Goal: Task Accomplishment & Management: Manage account settings

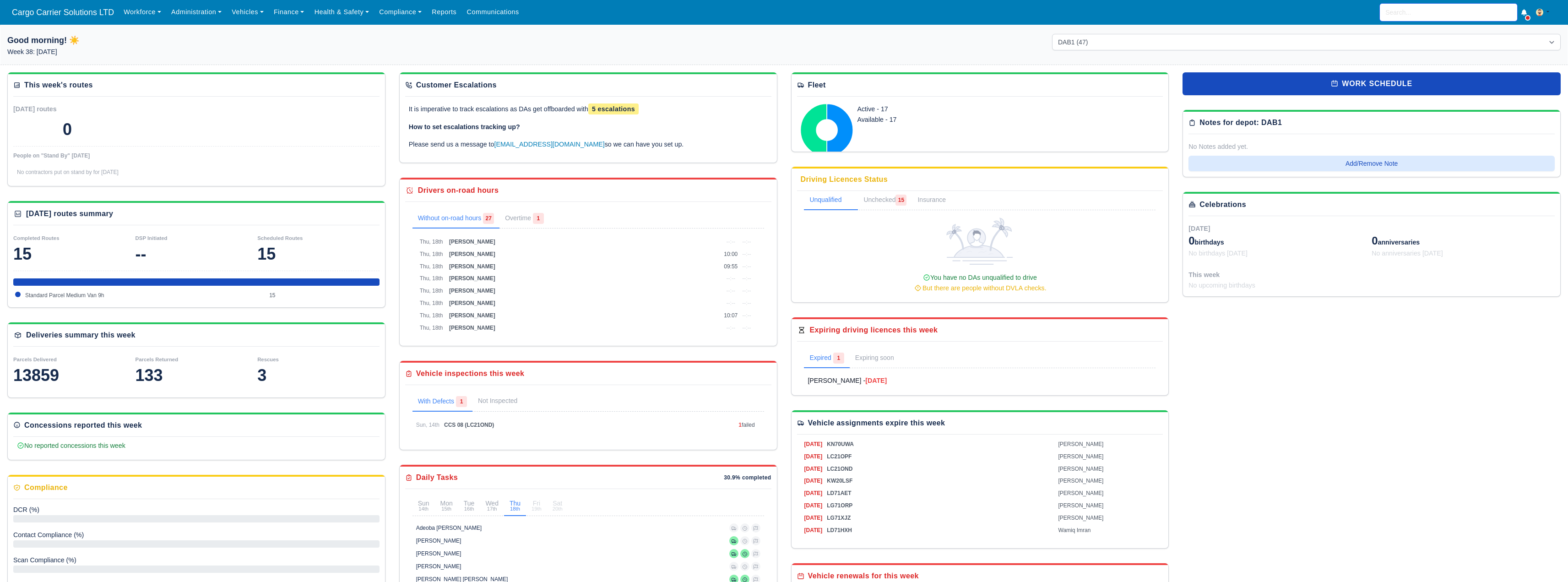
click at [1424, 9] on input "search" at bounding box center [1448, 12] width 138 height 17
type input "cra"
type input "craig Hay"
type input "crai"
type input "craig Hay"
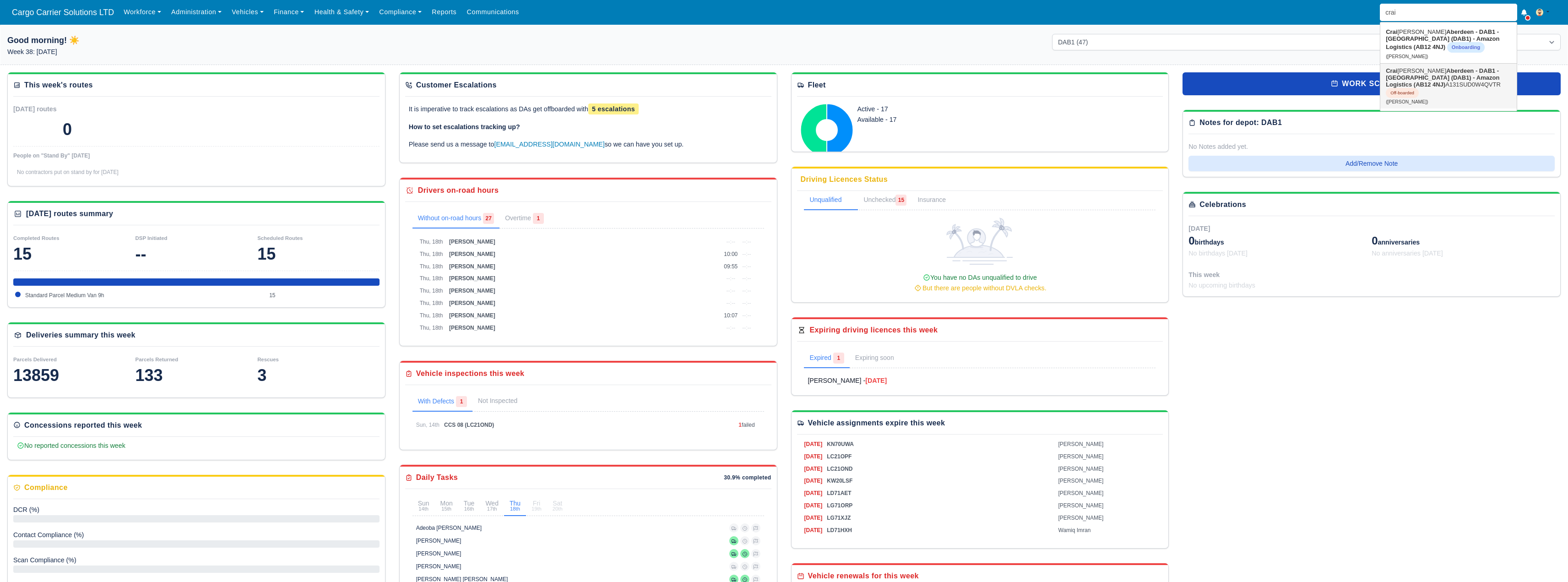
click at [1427, 81] on link "Crai g McDonald Aberdeen - DAB1 - Aberdeen (DAB1) - Amazon Logistics (AB12 4NJ)…" at bounding box center [1448, 86] width 136 height 45
type input "[PERSON_NAME]"
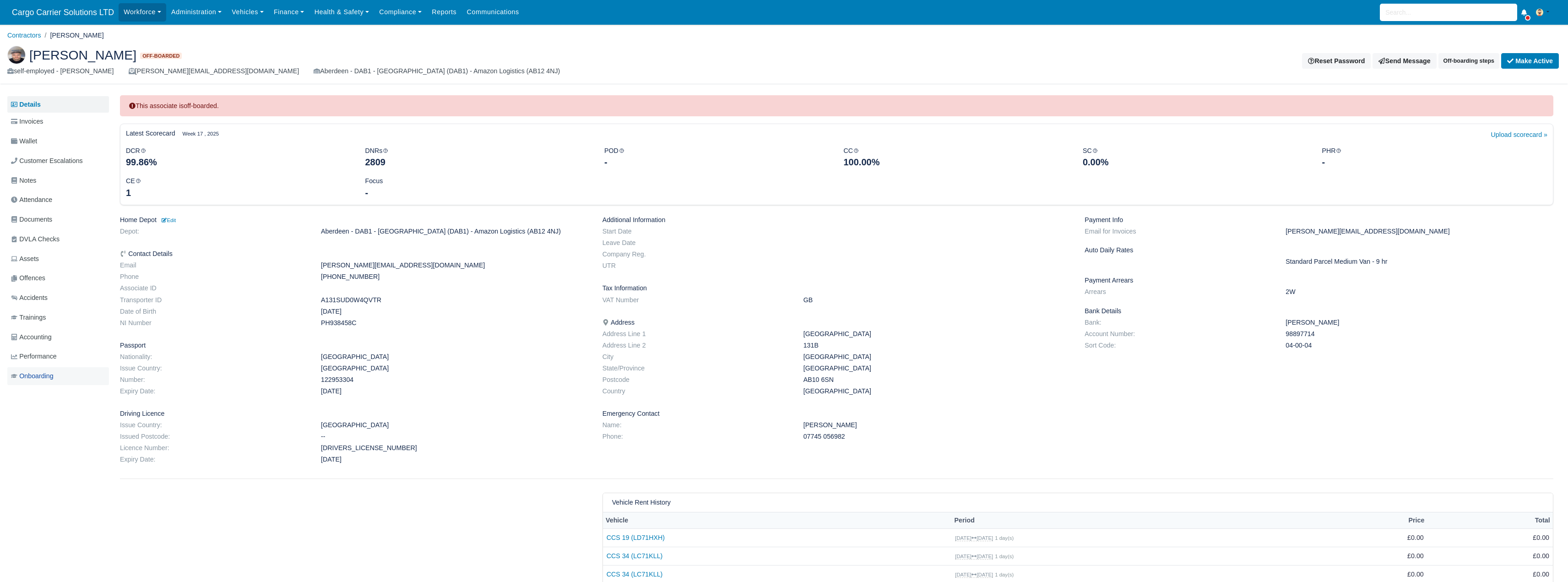
click at [40, 369] on link "Onboarding" at bounding box center [58, 376] width 101 height 18
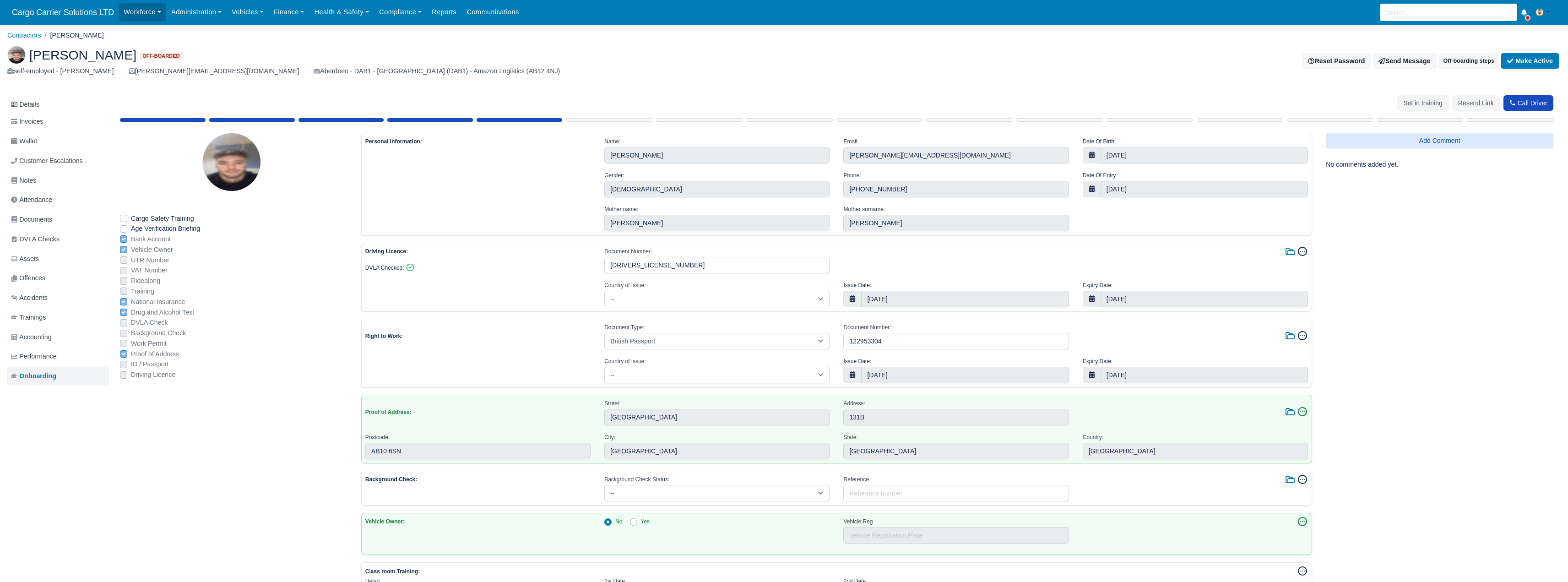
select select "[GEOGRAPHIC_DATA]"
select select "british-passport"
select select "United Kingdom"
click at [40, 361] on span "Performance" at bounding box center [34, 356] width 46 height 10
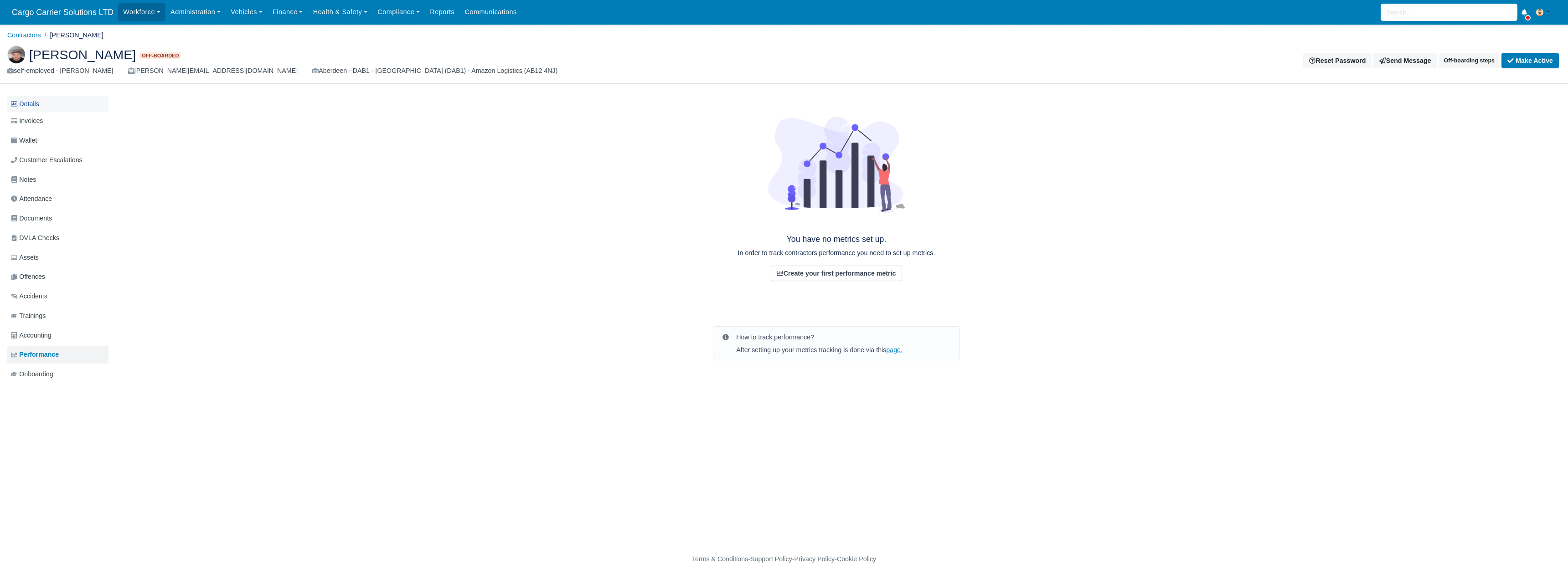
click at [26, 105] on link "Details" at bounding box center [58, 104] width 101 height 17
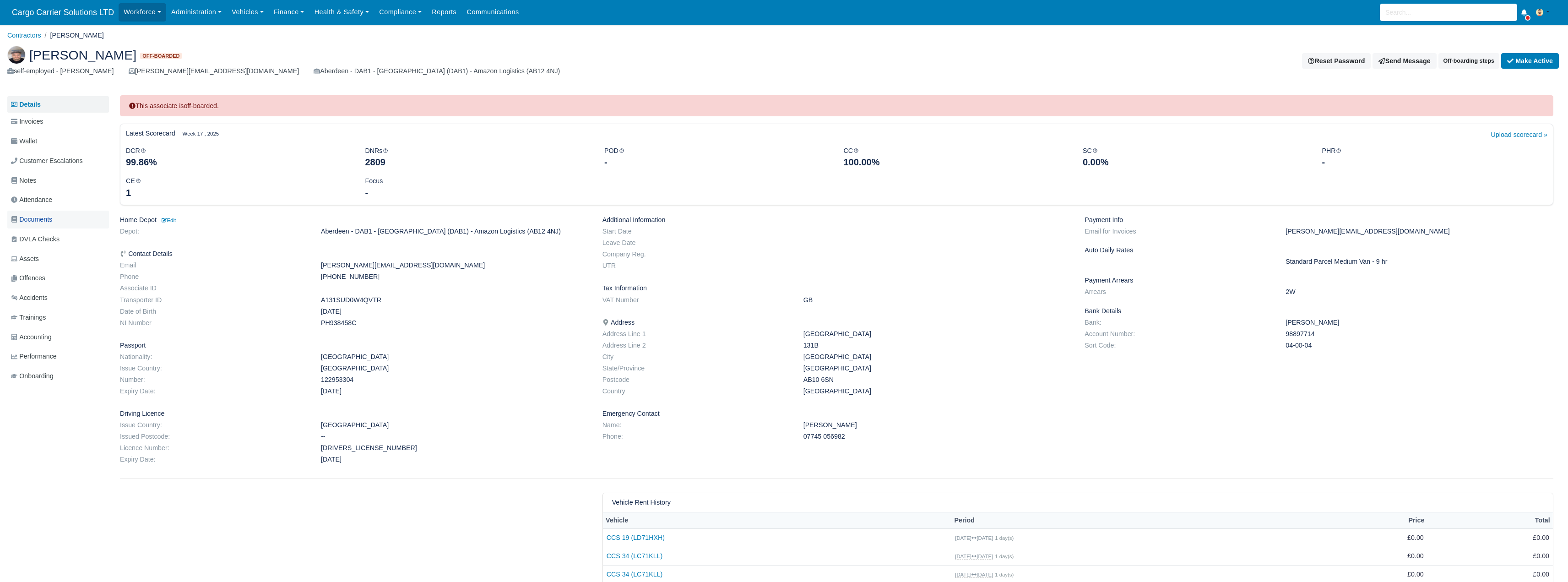
click at [26, 217] on span "Documents" at bounding box center [31, 219] width 41 height 10
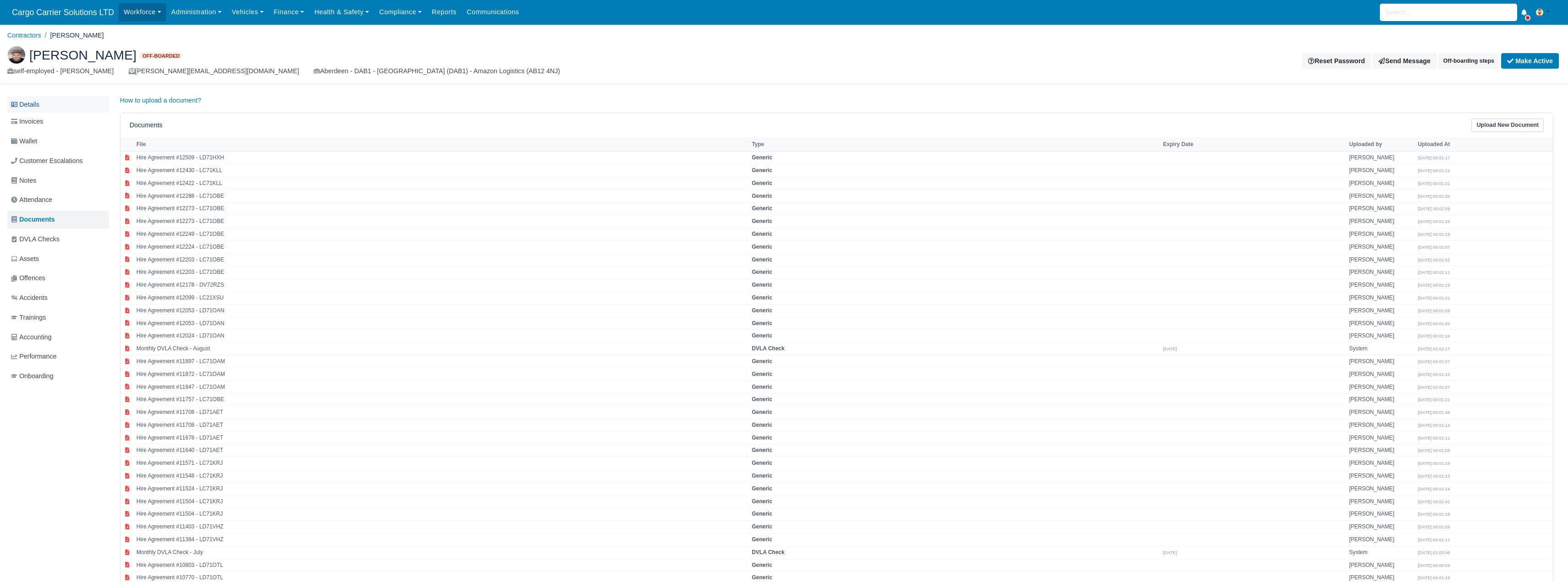
click at [30, 100] on link "Details" at bounding box center [58, 105] width 101 height 17
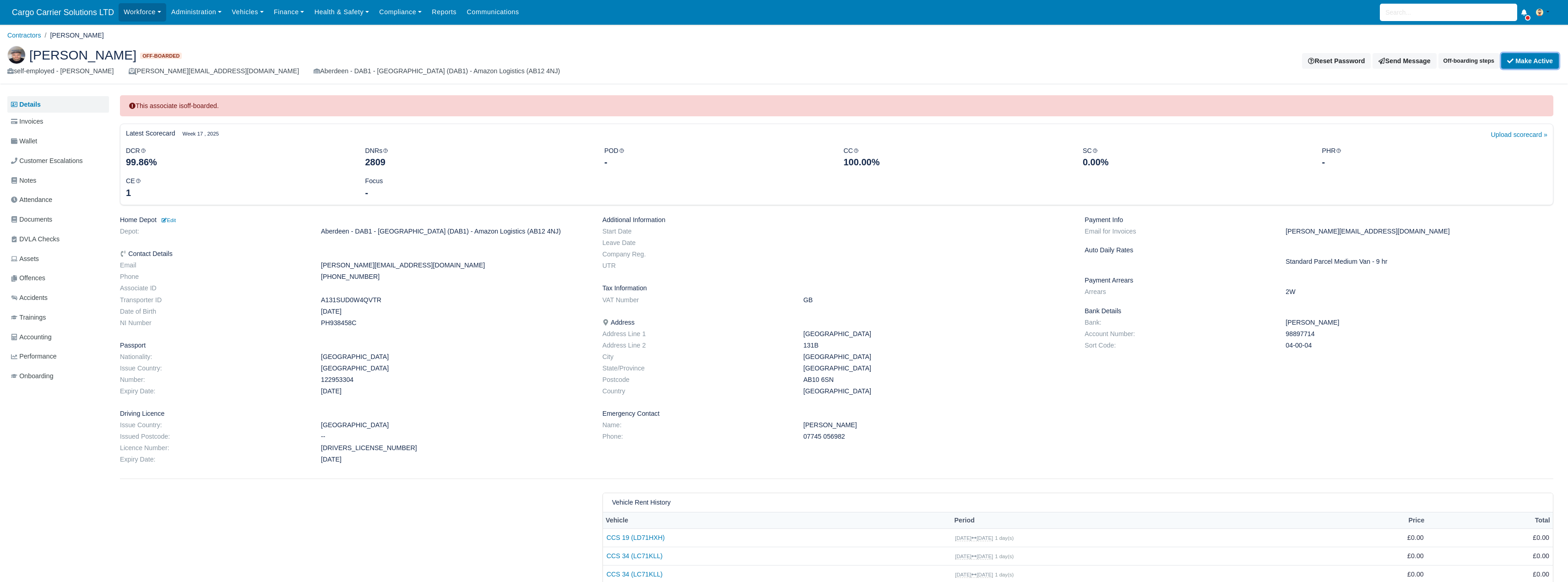
click at [1520, 61] on button "Make Active" at bounding box center [1529, 61] width 57 height 15
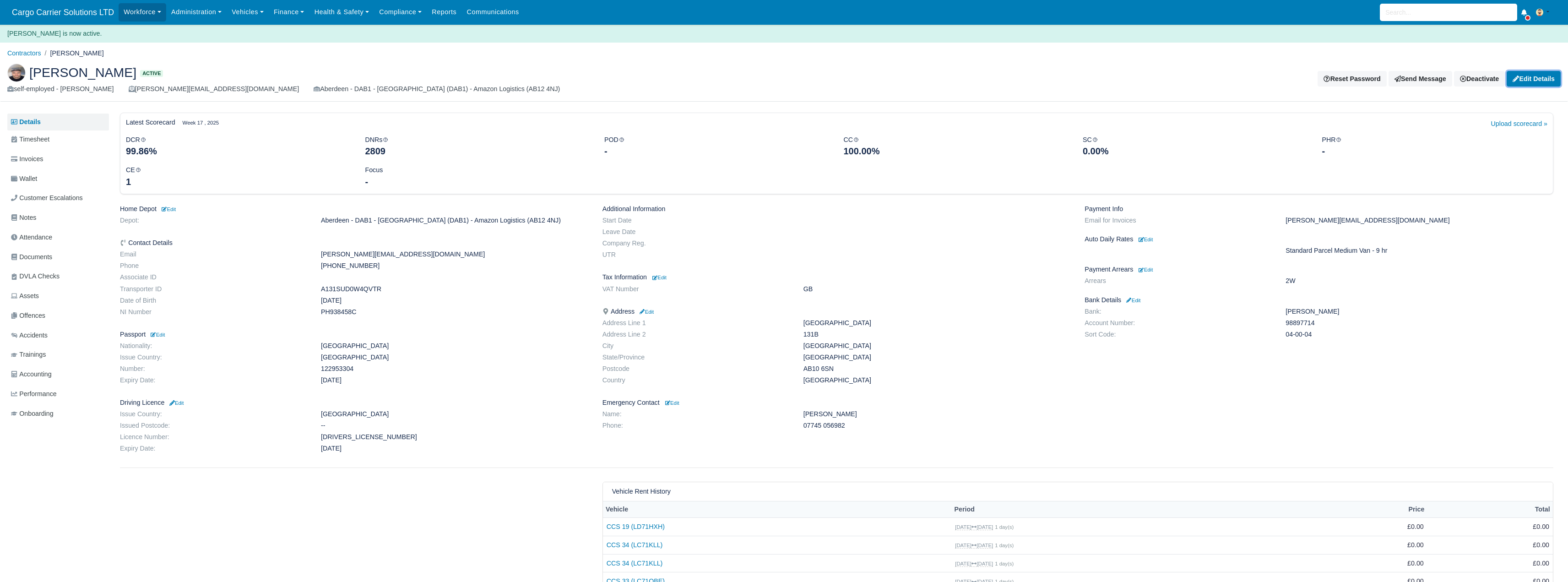
click at [1533, 79] on link "Edit Details" at bounding box center [1533, 78] width 54 height 15
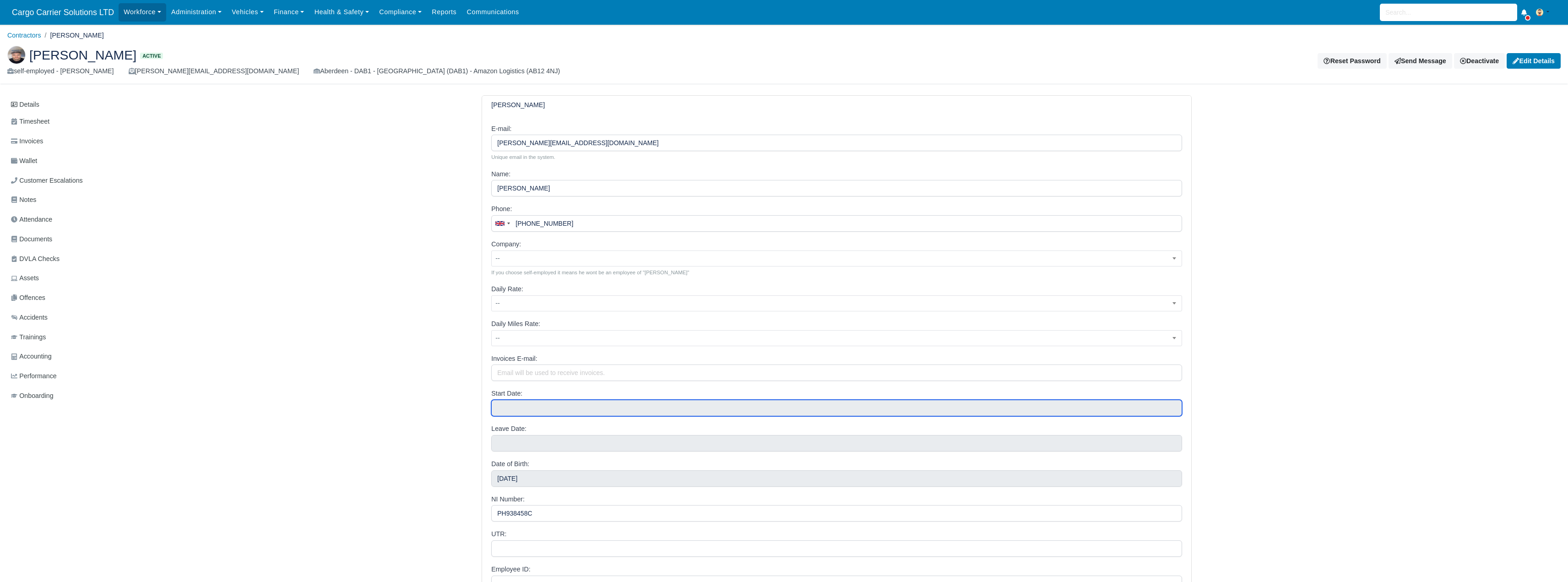
click at [517, 408] on input "text" at bounding box center [837, 408] width 691 height 17
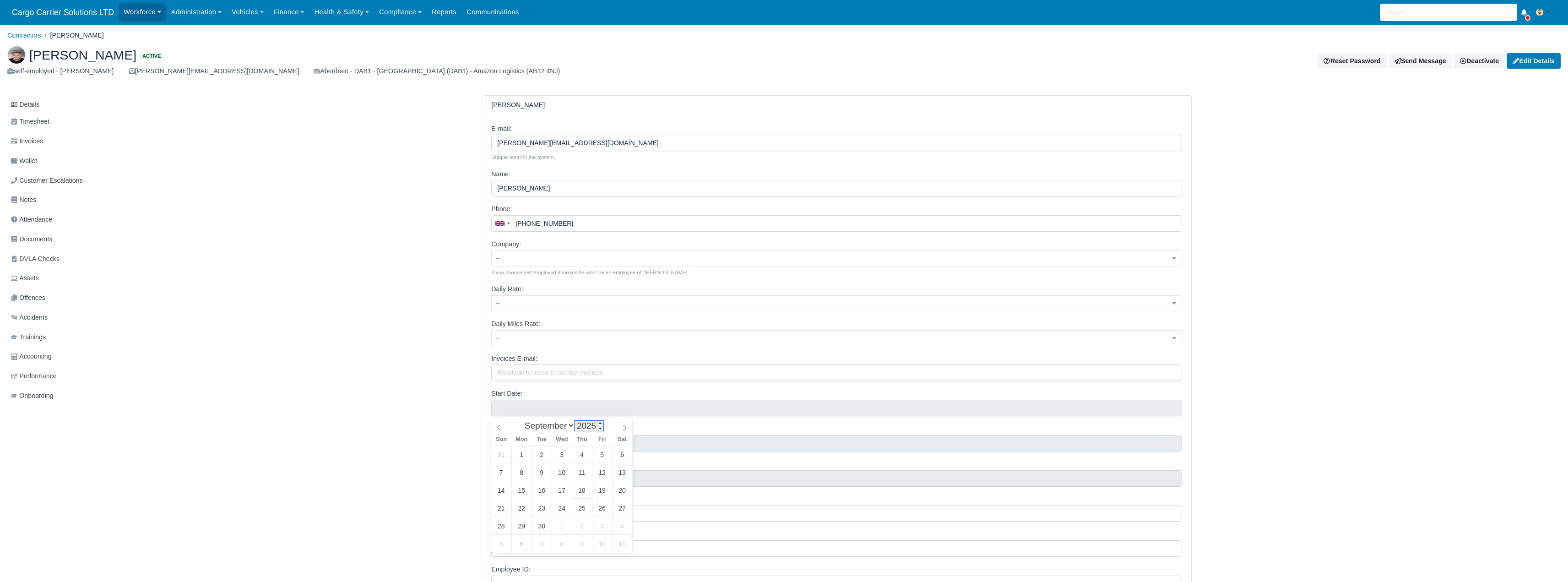
click at [578, 430] on input "2025" at bounding box center [589, 425] width 29 height 10
type input "2024"
click at [597, 430] on span at bounding box center [600, 428] width 6 height 5
click at [564, 430] on select "January February March April May June July August September October November De…" at bounding box center [547, 425] width 54 height 10
select select "6"
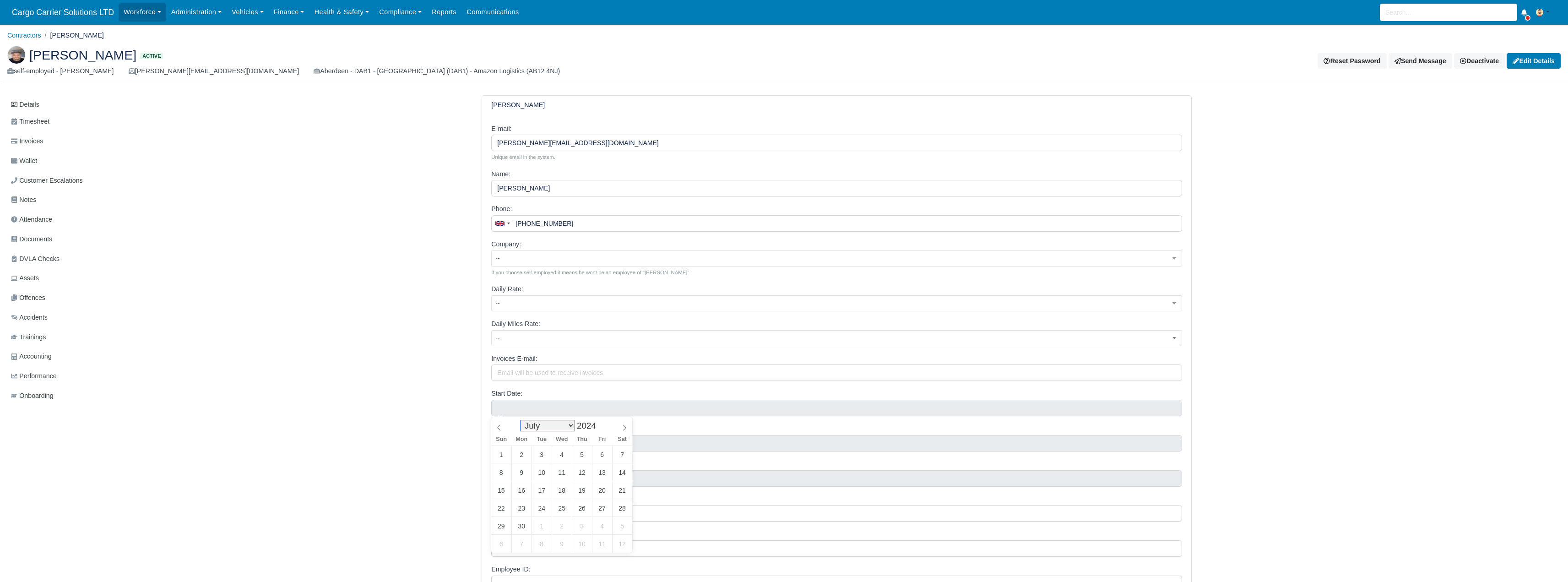
click at [523, 420] on select "January February March April May June July August September October November De…" at bounding box center [547, 425] width 54 height 10
type input "July 23, 2024"
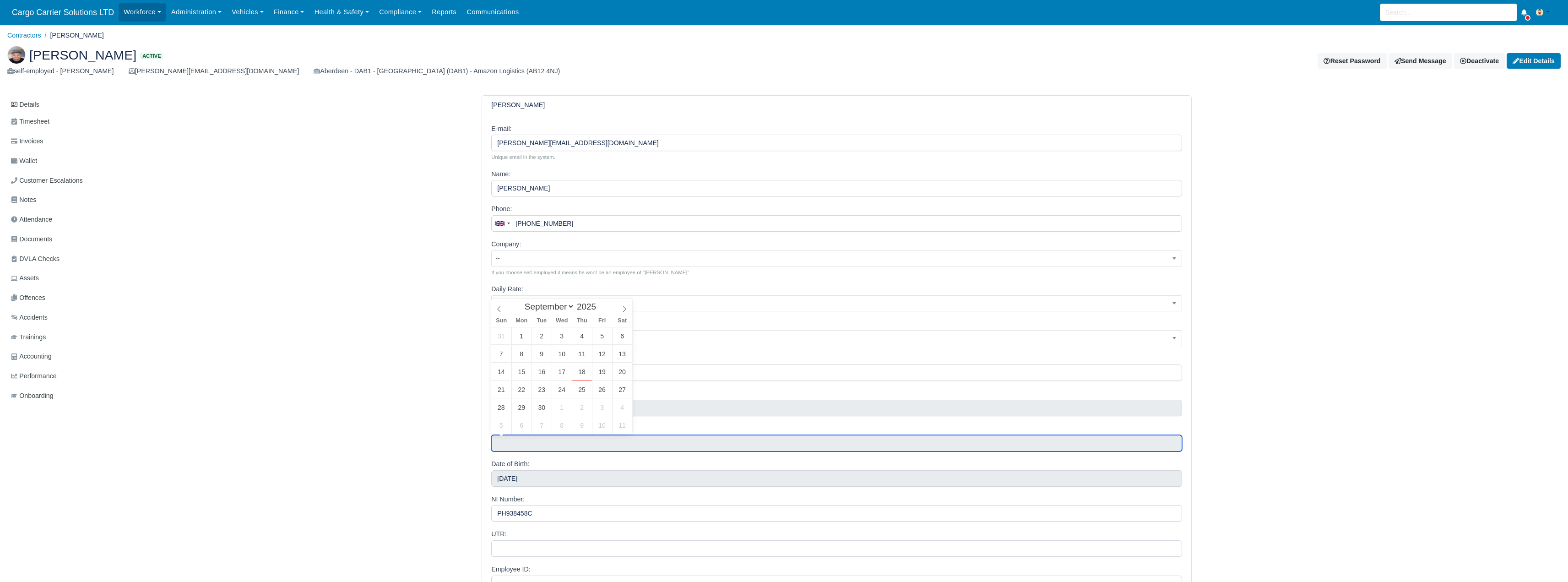
click at [524, 440] on input "text" at bounding box center [837, 443] width 691 height 17
type input "September 10, 2025"
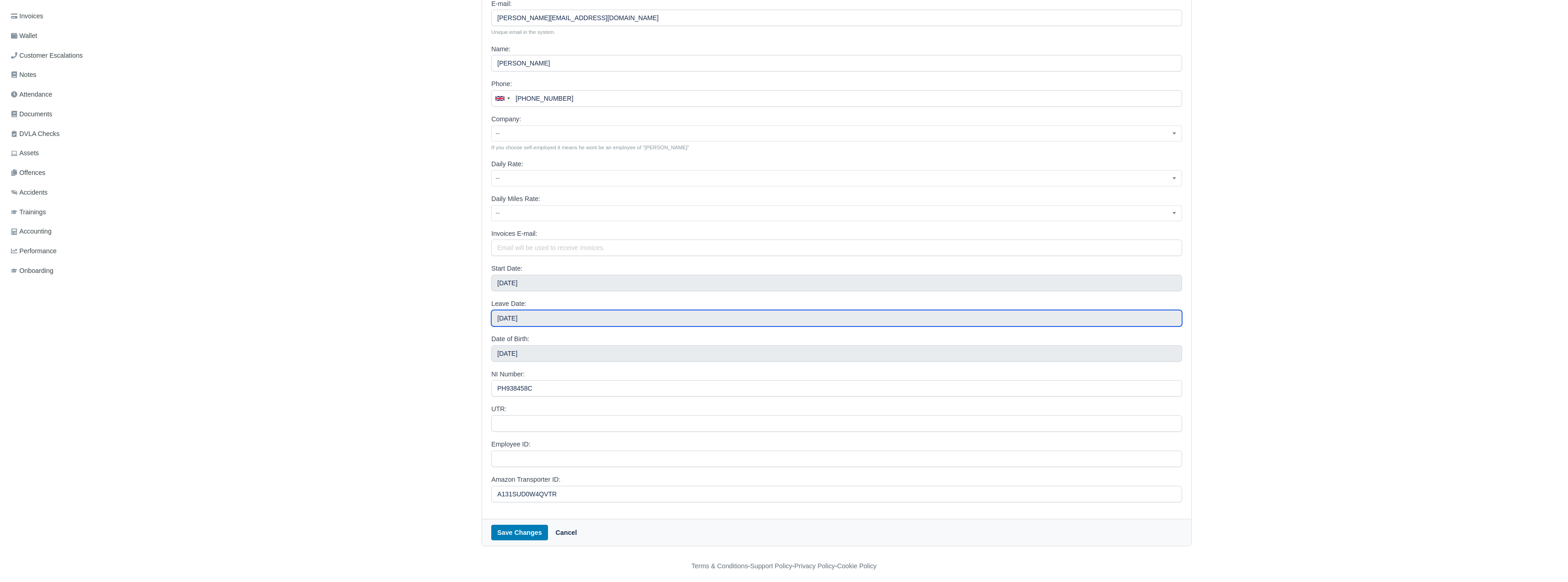
scroll to position [130, 0]
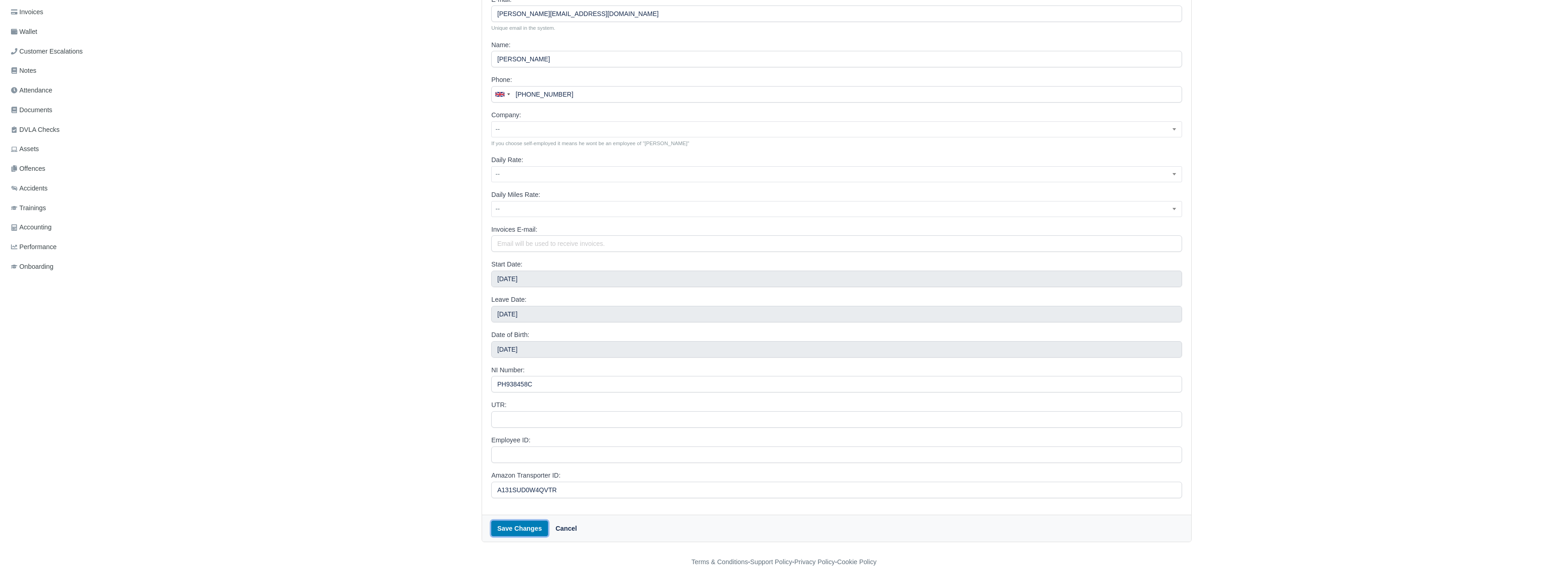
click at [513, 525] on button "Save Changes" at bounding box center [520, 528] width 56 height 15
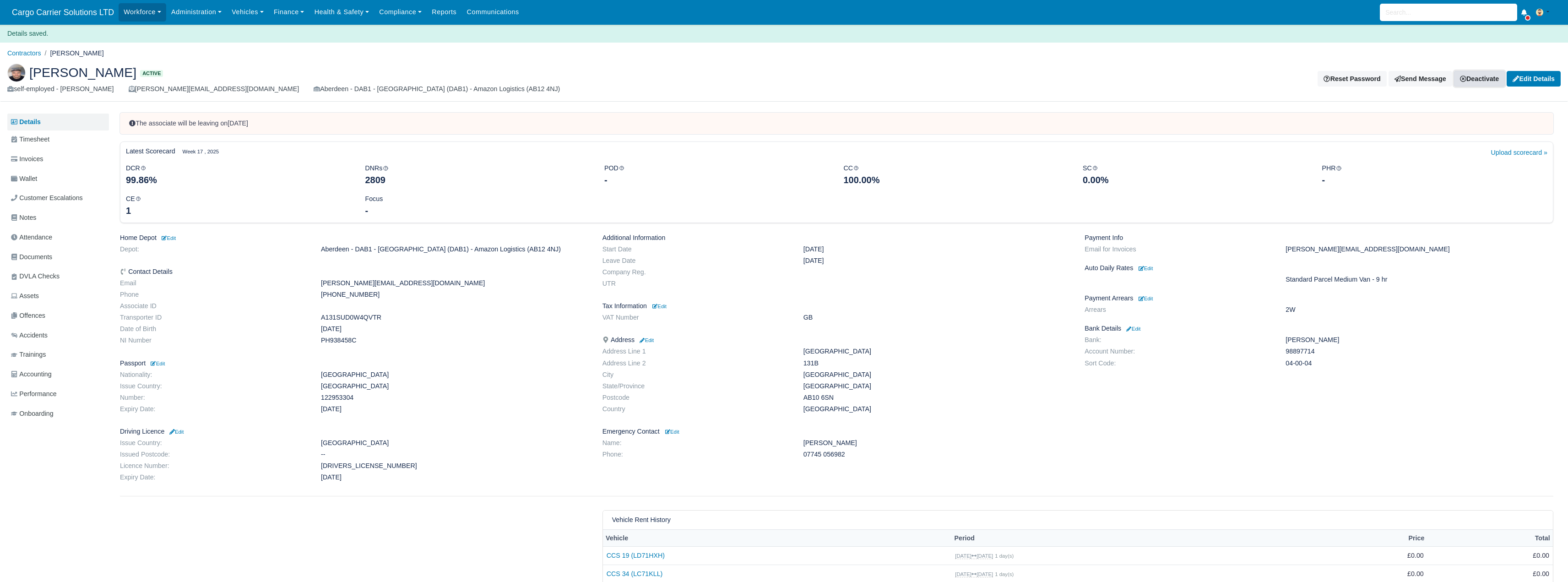
click at [1478, 72] on link "Deactivate" at bounding box center [1479, 78] width 51 height 15
click at [1448, 121] on link "Off-board" at bounding box center [1463, 124] width 81 height 14
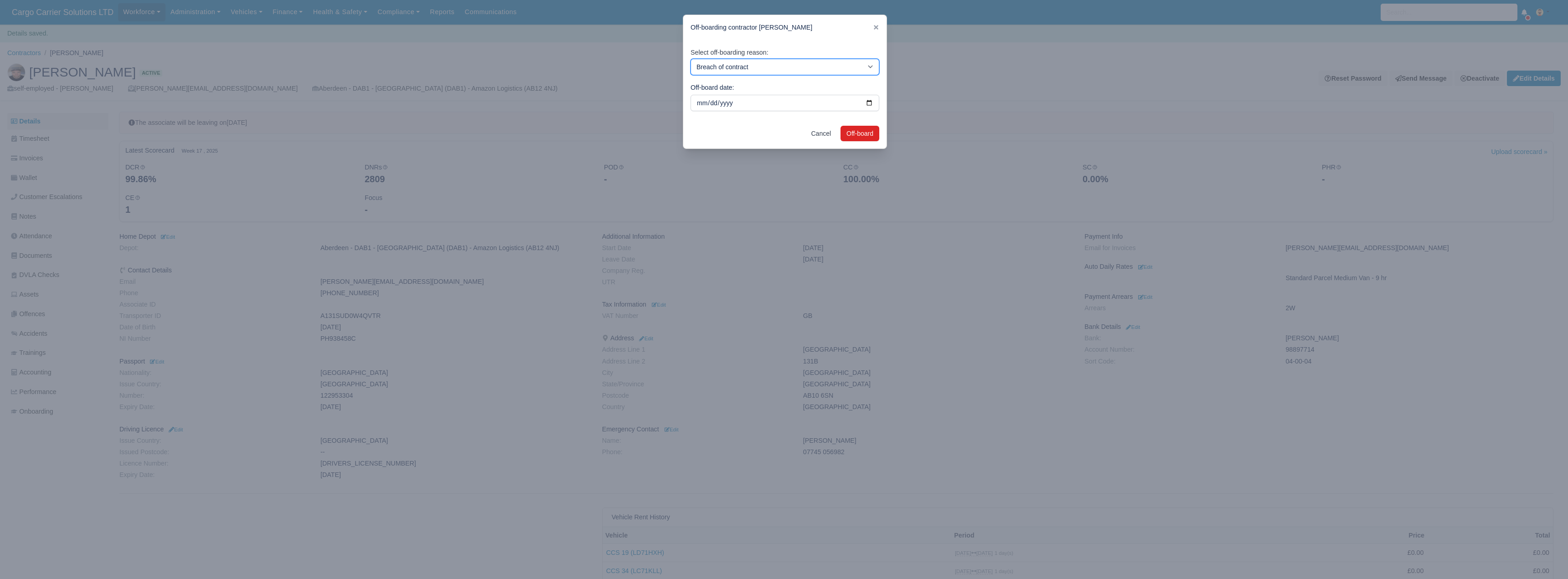
click at [726, 71] on select "Breach of contract Personal decision Too many parcels Heavy routes Another comp…" at bounding box center [785, 67] width 189 height 16
select select "found-alternative-employment-for-better-pay"
click at [690, 59] on select "Breach of contract Personal decision Too many parcels Heavy routes Another comp…" at bounding box center [785, 67] width 189 height 16
click at [860, 138] on button "Off-board" at bounding box center [860, 133] width 39 height 15
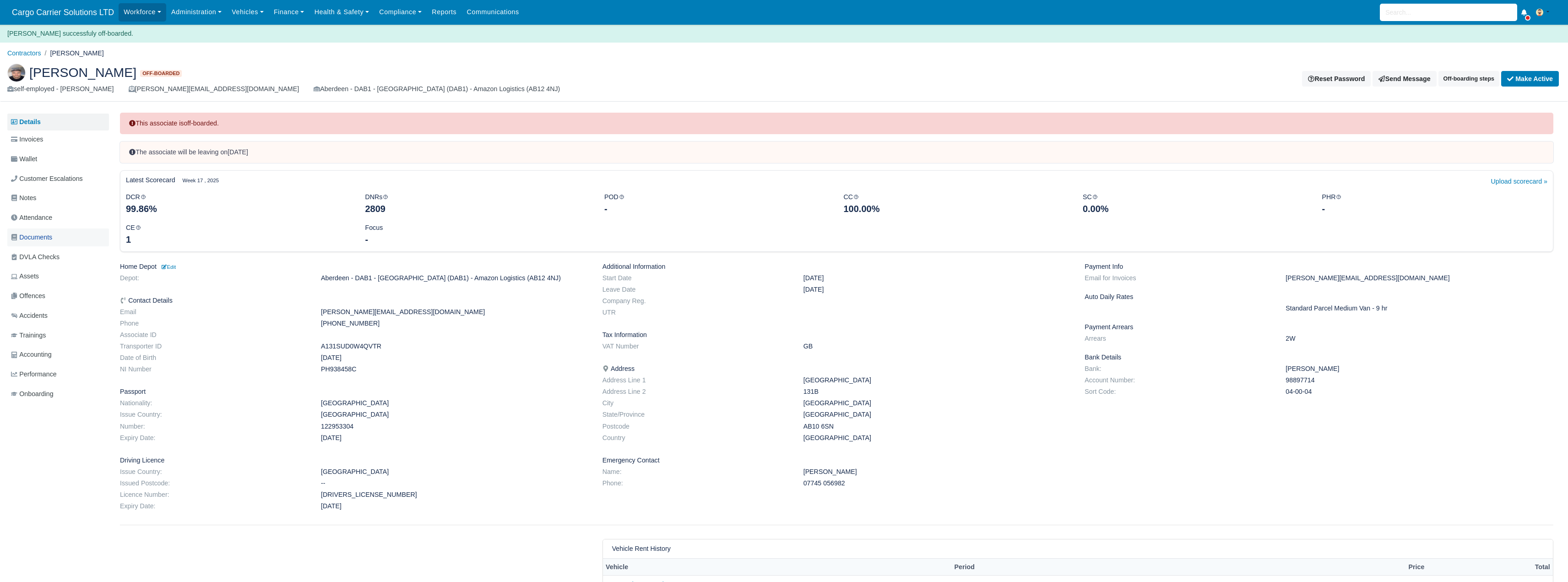
click at [28, 243] on link "Documents" at bounding box center [58, 237] width 101 height 18
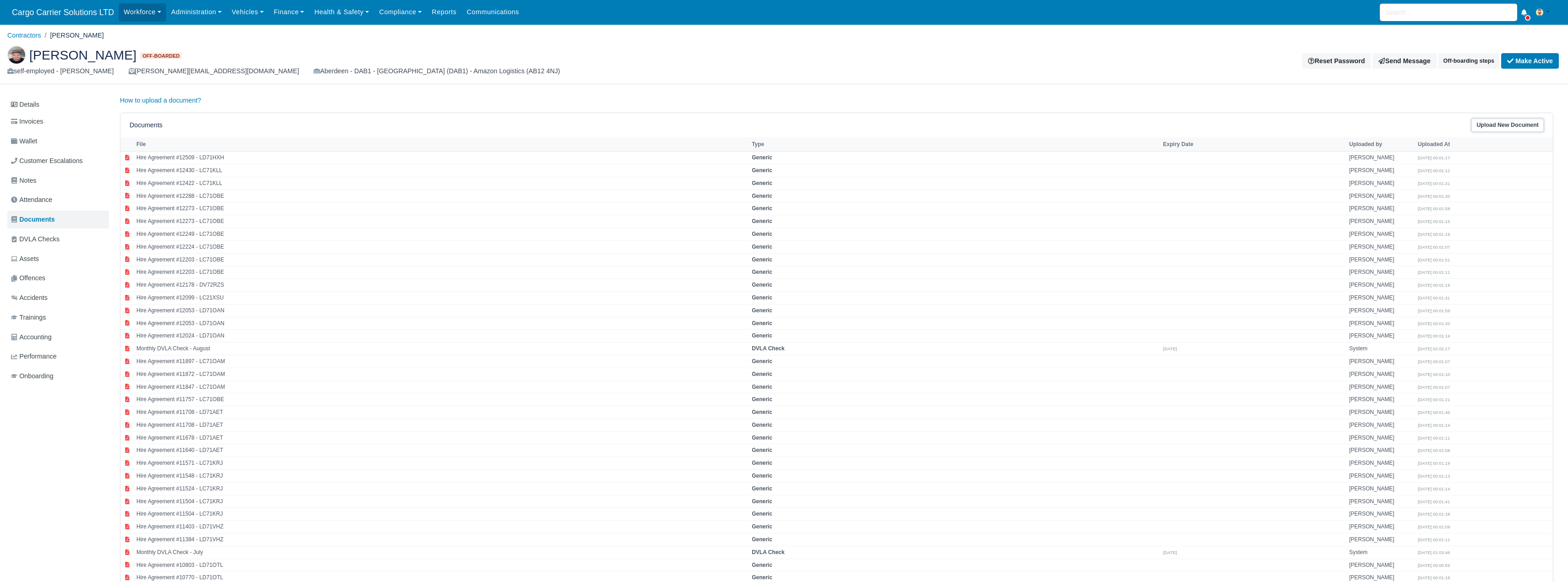
click at [1500, 125] on link "Upload New Document" at bounding box center [1507, 125] width 72 height 13
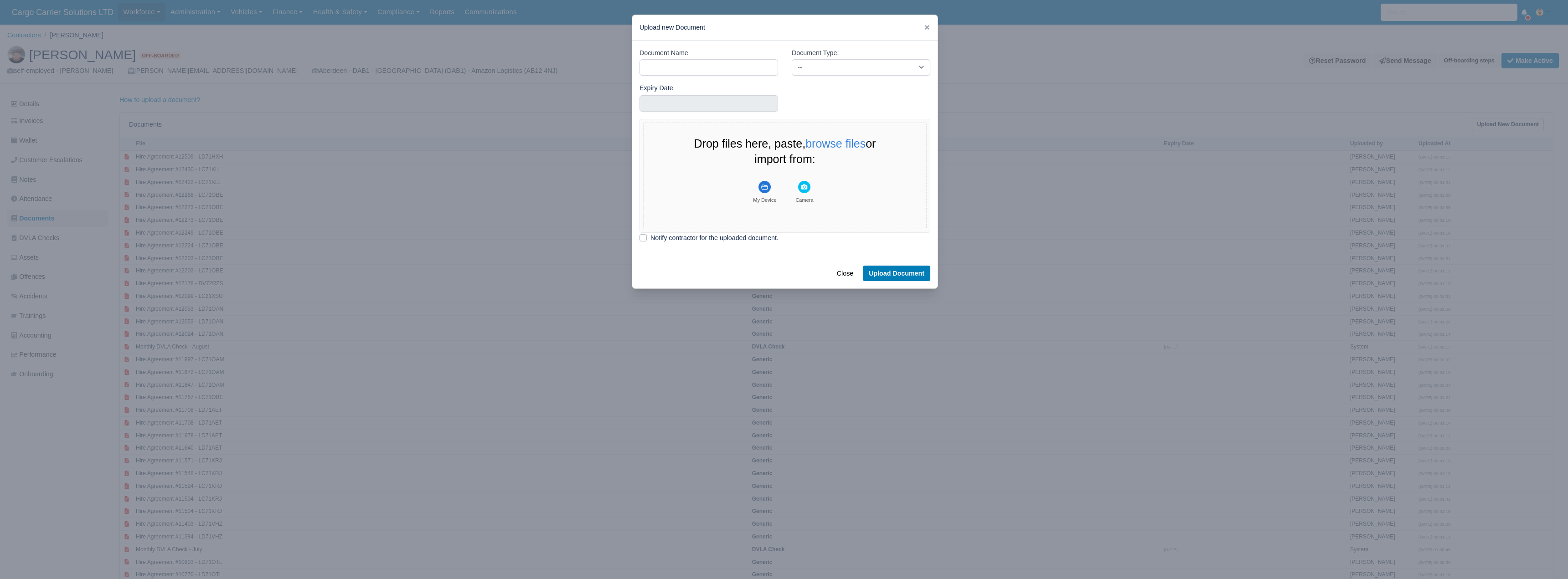
click at [931, 29] on div "Upload new Document" at bounding box center [785, 28] width 306 height 26
click at [928, 29] on icon at bounding box center [926, 27] width 4 height 4
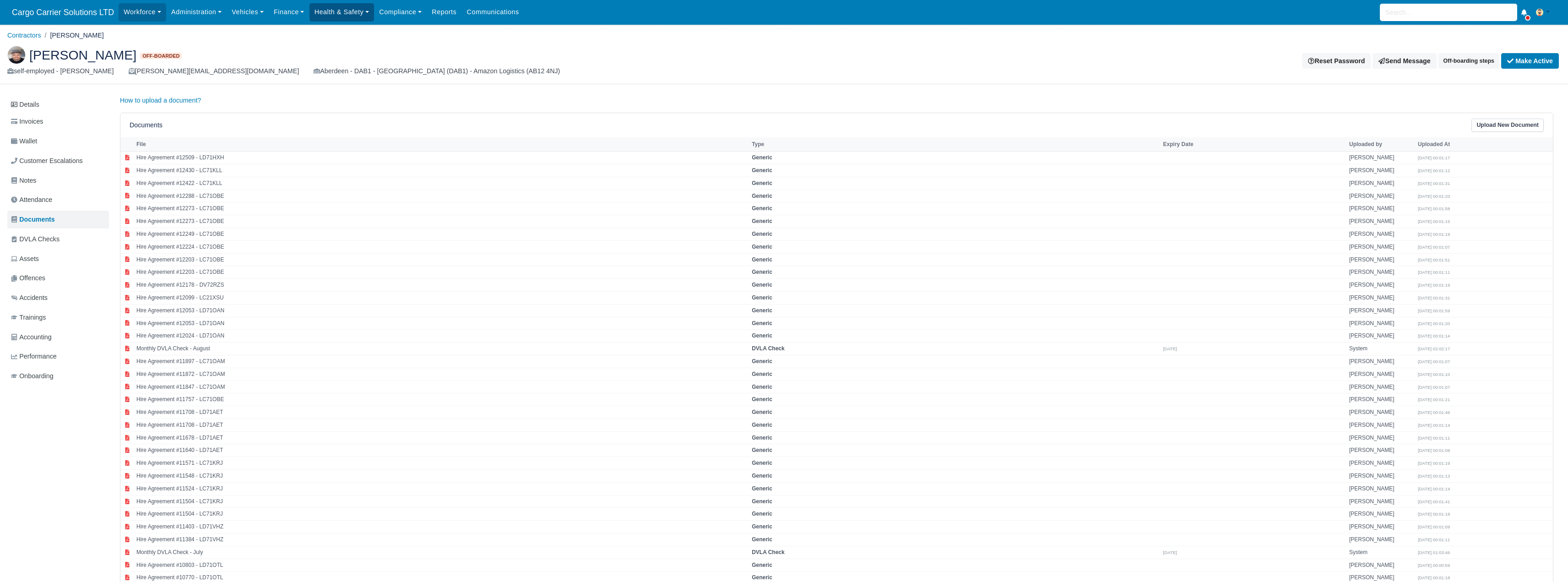
click at [347, 11] on link "Health & Safety" at bounding box center [342, 12] width 65 height 18
click at [395, 13] on link "Compliance" at bounding box center [400, 12] width 53 height 18
click at [403, 71] on link "E-Sign Documents" at bounding box center [419, 70] width 82 height 19
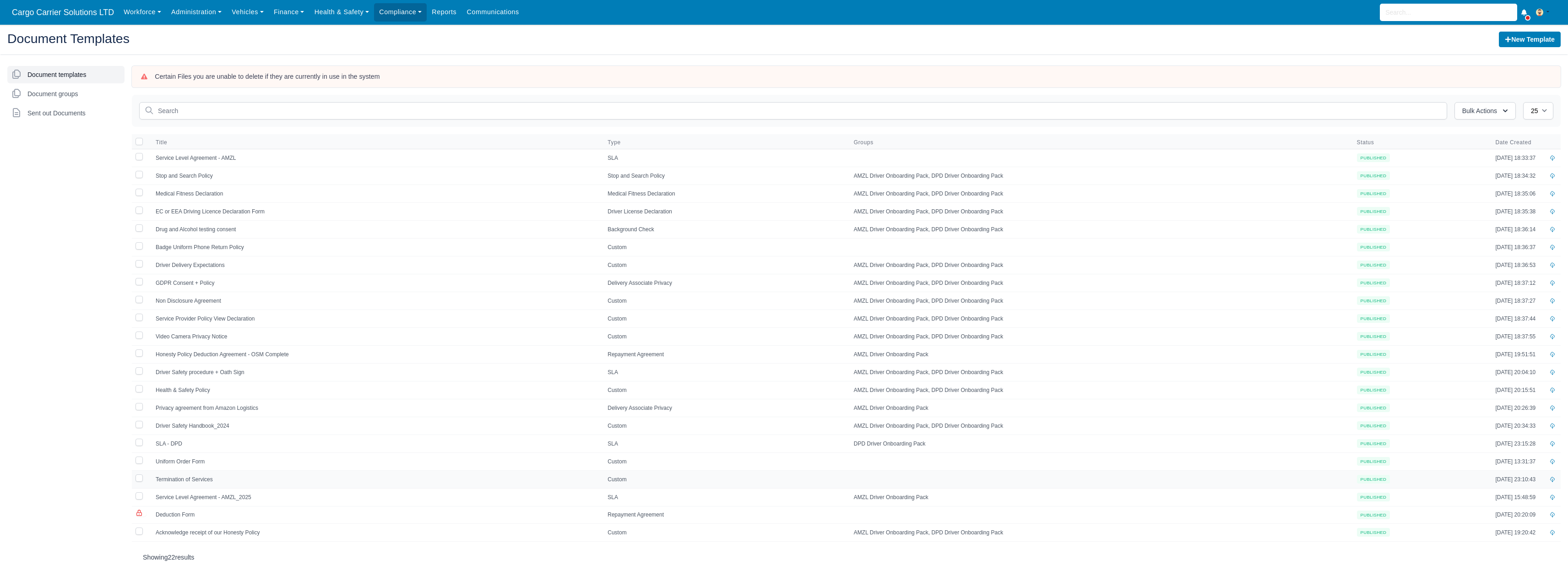
click at [205, 473] on td "Termination of Services" at bounding box center [376, 479] width 452 height 18
click at [47, 114] on span "Sent out Documents" at bounding box center [56, 112] width 58 height 9
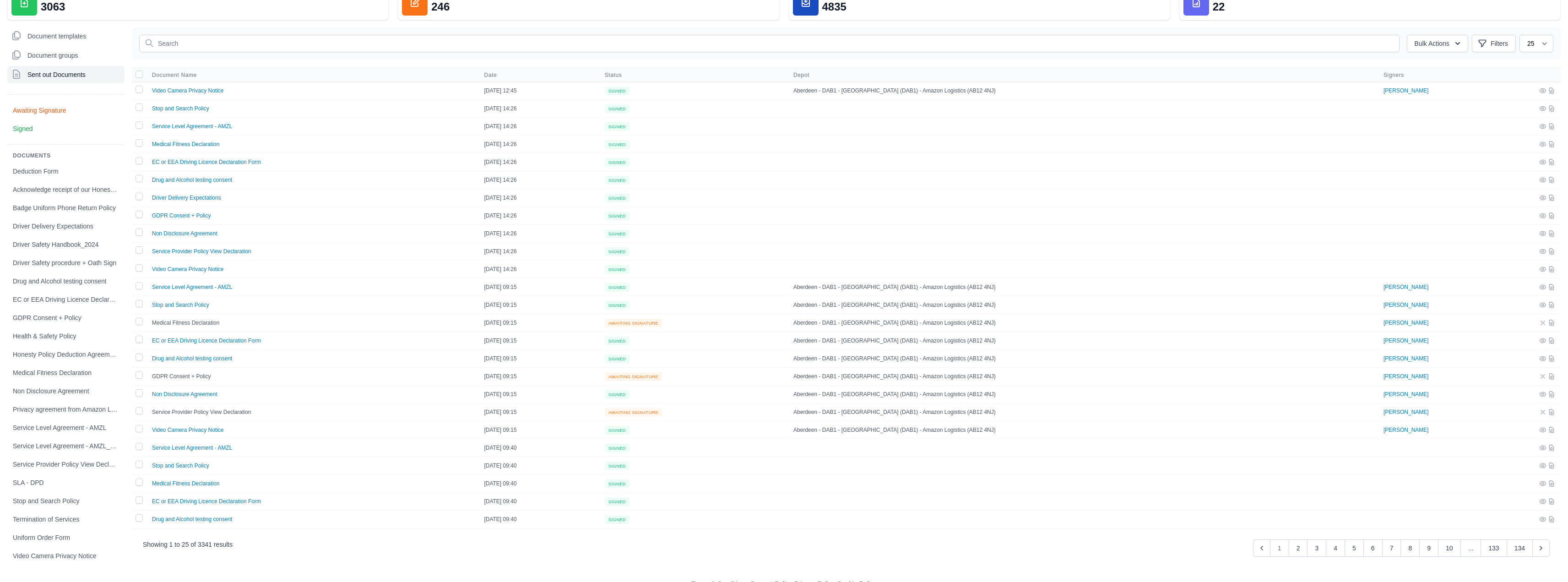
scroll to position [103, 0]
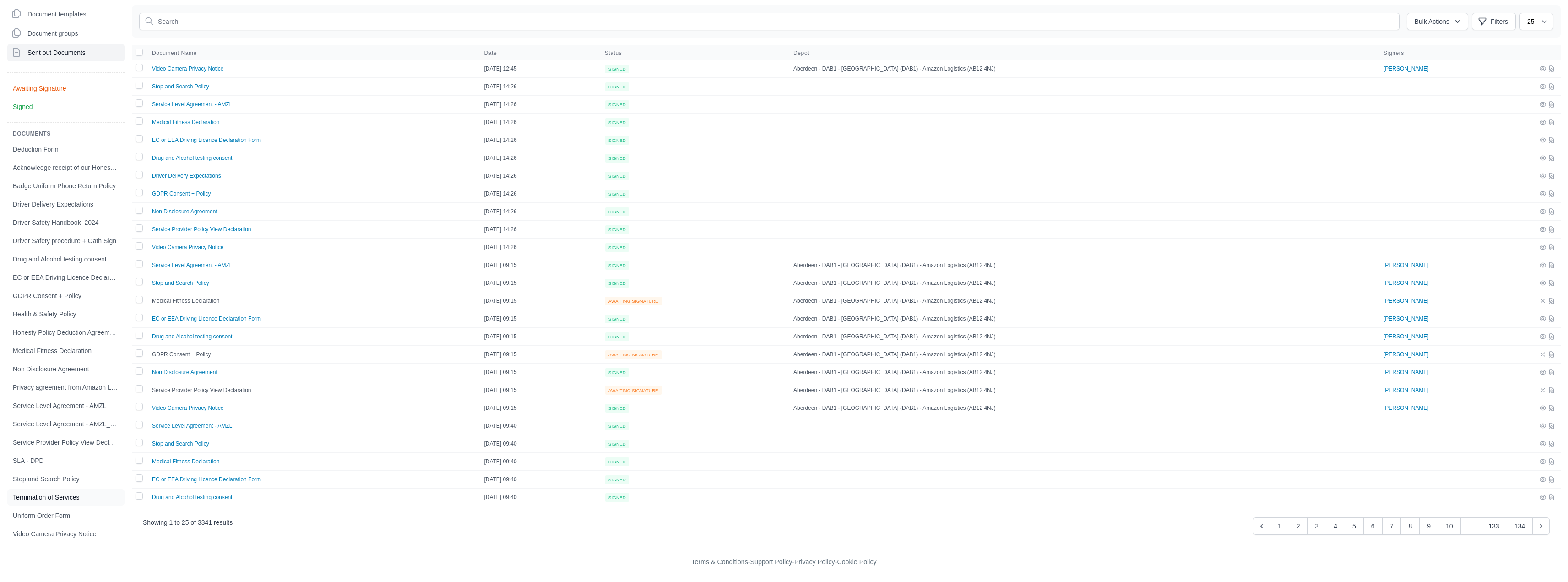
click at [43, 503] on link "Termination of Services" at bounding box center [66, 497] width 117 height 17
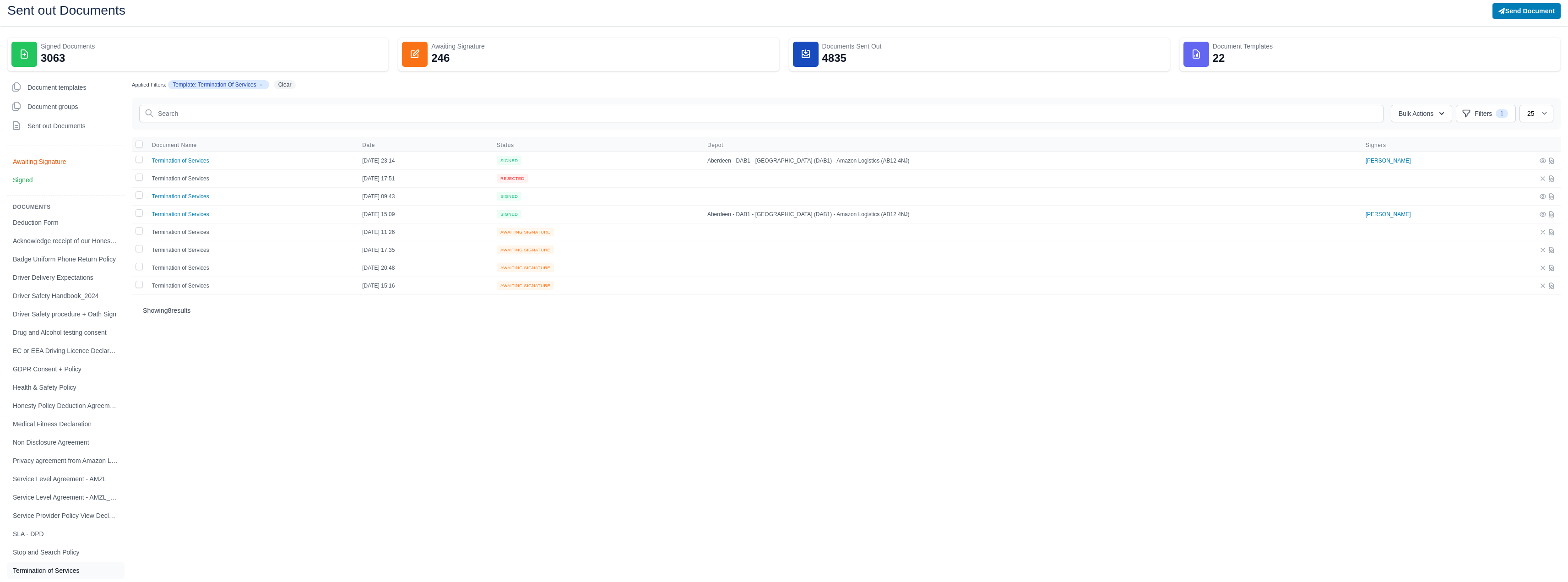
scroll to position [26, 0]
click at [1514, 17] on button "Send Document" at bounding box center [1526, 12] width 68 height 15
click at [1508, 32] on link "Send Document" at bounding box center [1509, 32] width 103 height 17
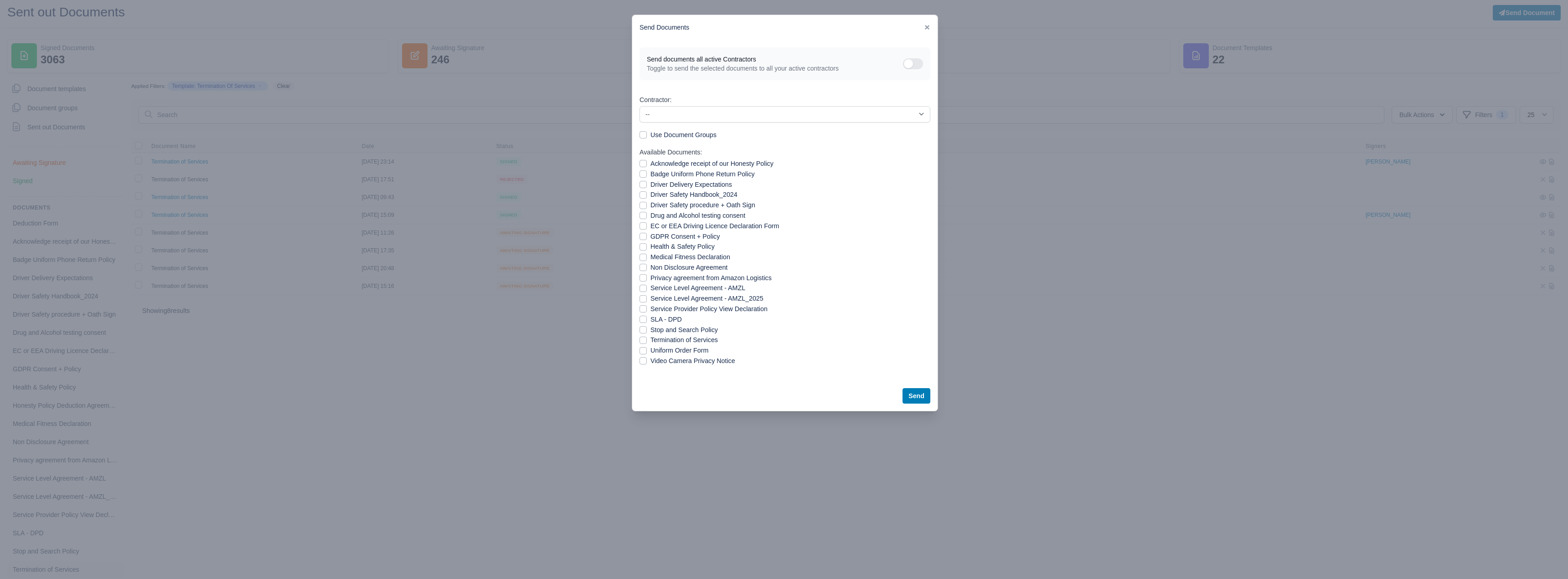
click at [665, 340] on label "Termination of Services" at bounding box center [684, 339] width 68 height 10
click at [647, 340] on input "Termination of Services" at bounding box center [643, 338] width 7 height 7
checkbox input "true"
click at [710, 118] on select "-- Abhishek Bhushan Adeoba Daniel Obawole Alexander Brander Amanda Johnston And…" at bounding box center [785, 114] width 291 height 16
click at [931, 30] on div "Send Documents" at bounding box center [785, 27] width 306 height 25
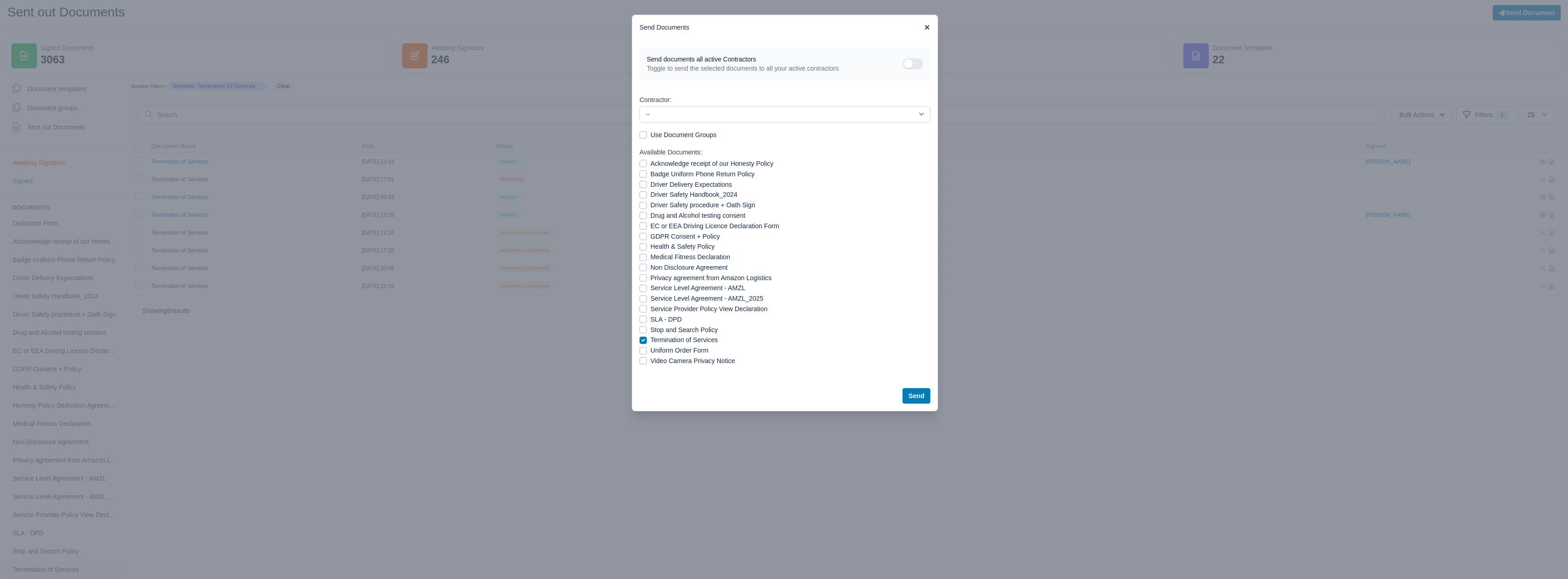
click at [924, 27] on icon at bounding box center [927, 27] width 6 height 6
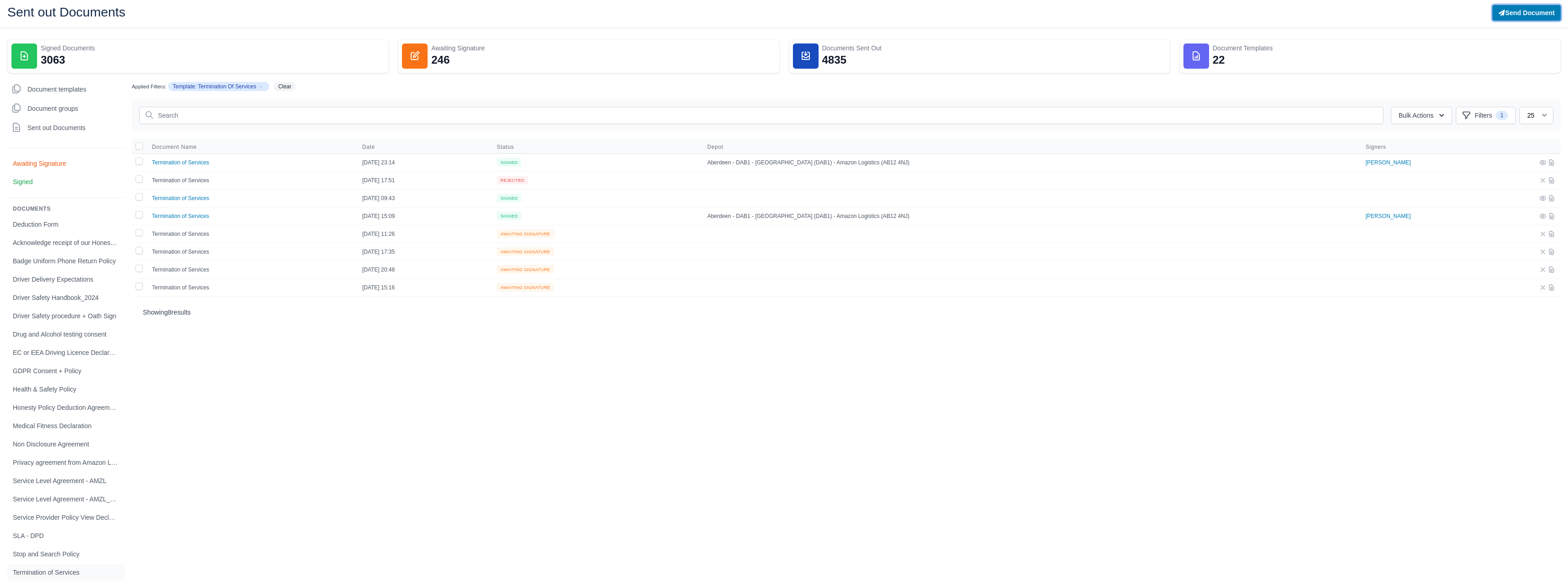
click at [1529, 13] on button "Send Document" at bounding box center [1526, 12] width 68 height 15
click at [1499, 34] on link "Send Document" at bounding box center [1509, 32] width 103 height 17
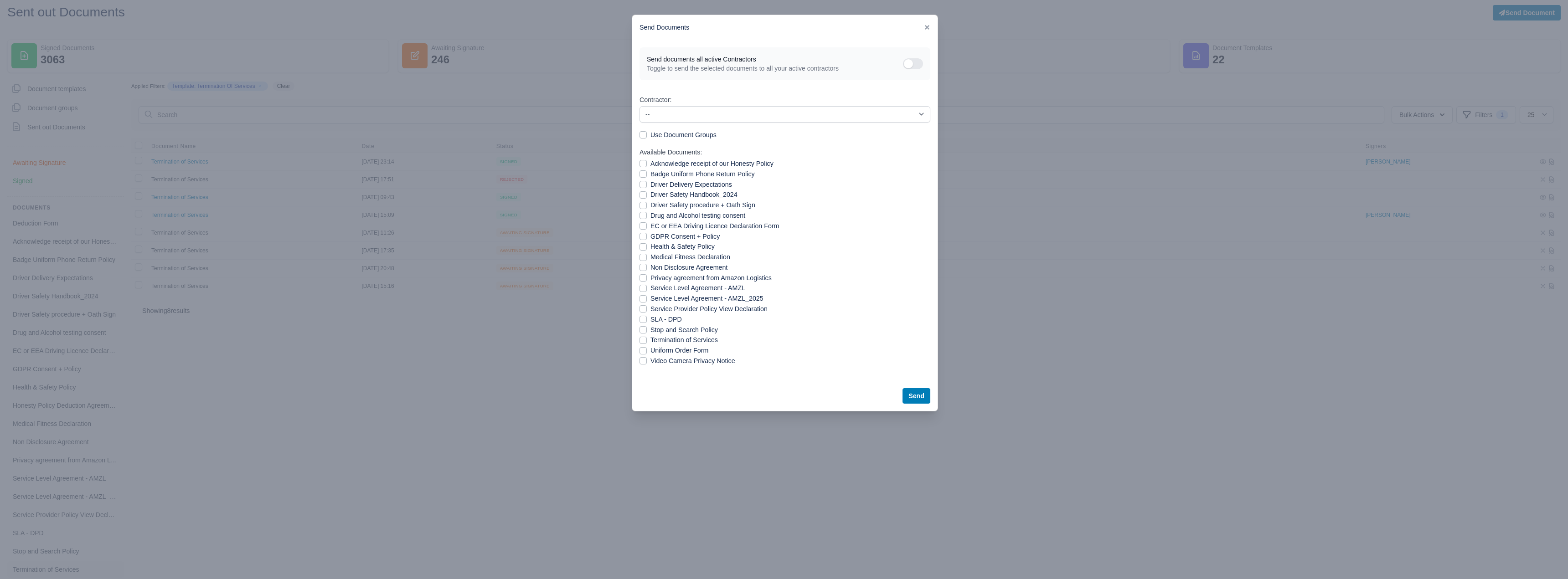
click at [681, 336] on label "Termination of Services" at bounding box center [684, 339] width 68 height 10
click at [647, 336] on input "Termination of Services" at bounding box center [643, 338] width 7 height 7
checkbox input "true"
click at [877, 117] on select "-- Abhishek Bhushan Adeoba Daniel Obawole Alexander Brander Amanda Johnston And…" at bounding box center [785, 114] width 291 height 16
select select "194"
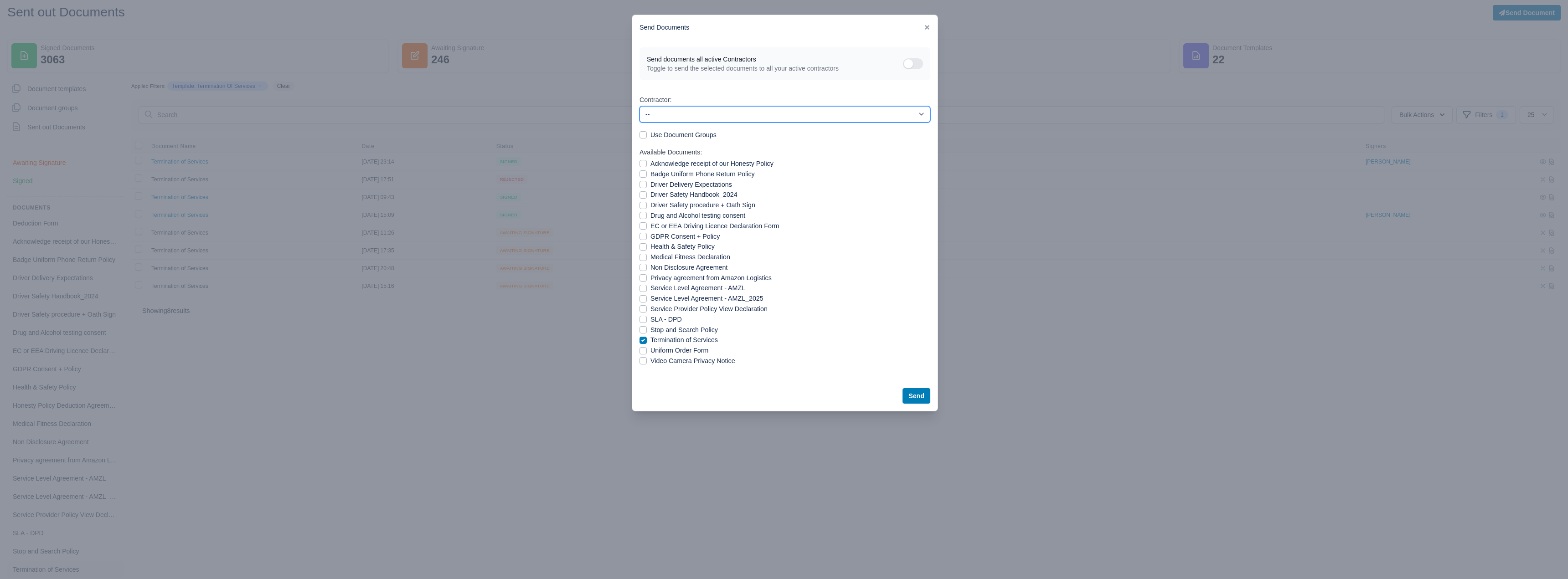
click at [640, 106] on select "-- Abhishek Bhushan Adeoba Daniel Obawole Alexander Brander Amanda Johnston And…" at bounding box center [785, 114] width 291 height 16
click at [917, 397] on button "Send" at bounding box center [917, 395] width 28 height 15
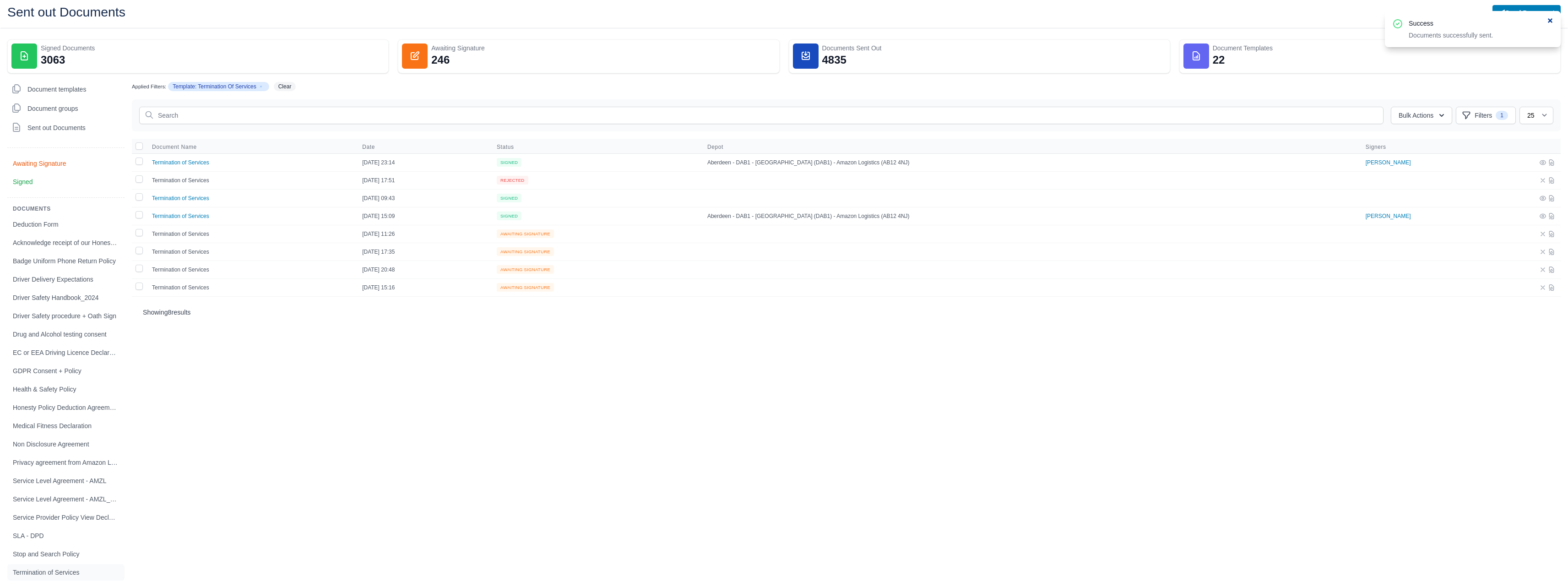
click at [1553, 20] on icon at bounding box center [1550, 20] width 6 height 6
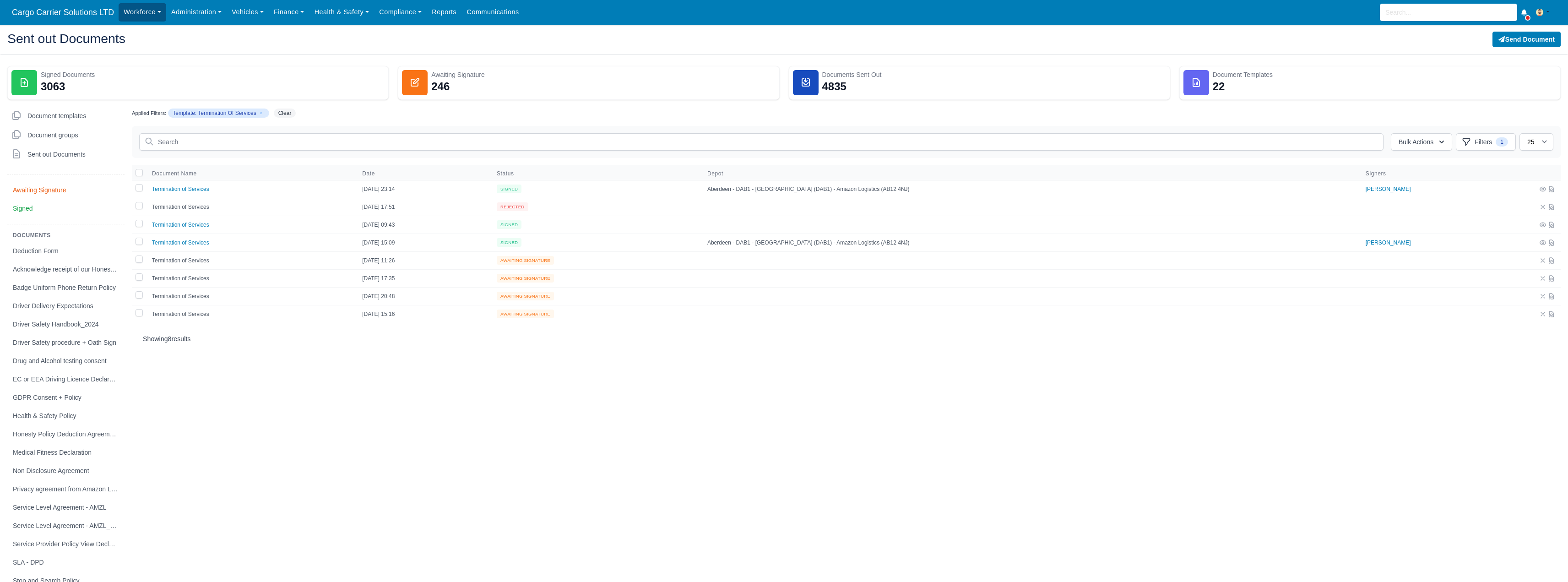
click at [127, 13] on link "Workforce" at bounding box center [142, 12] width 48 height 18
click at [135, 37] on link "Manpower" at bounding box center [160, 32] width 74 height 19
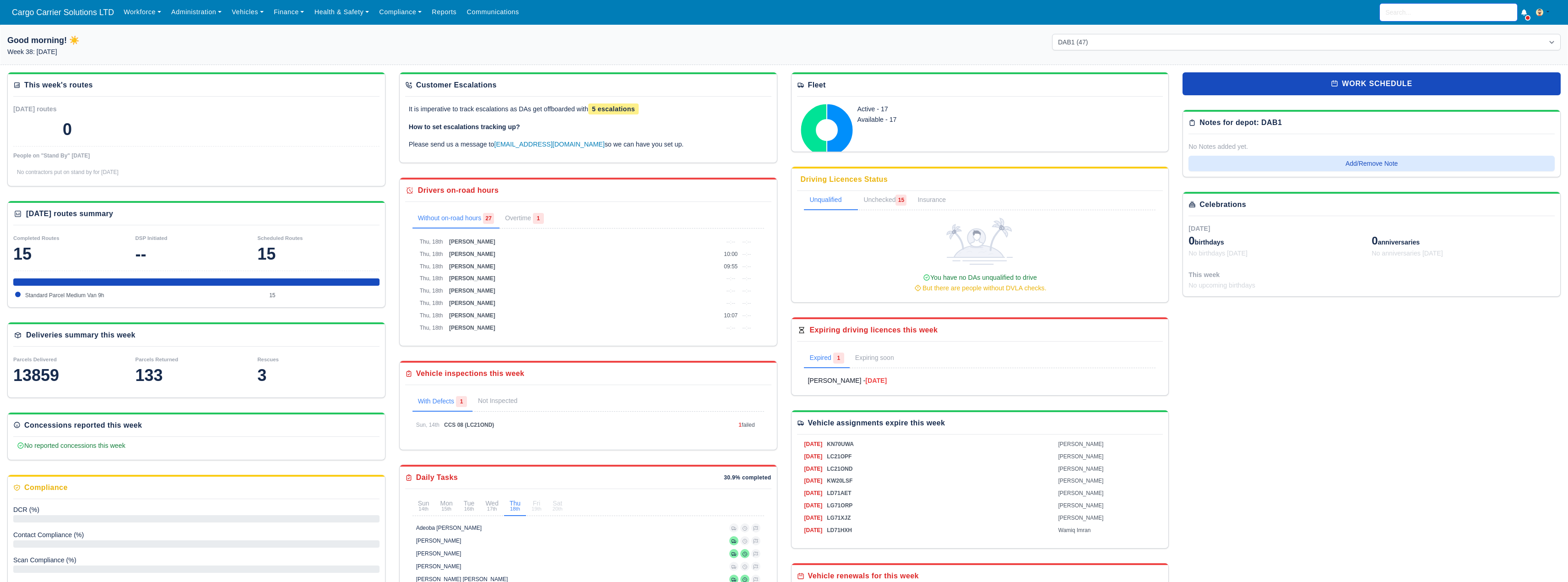
click at [1437, 14] on input "search" at bounding box center [1448, 12] width 138 height 17
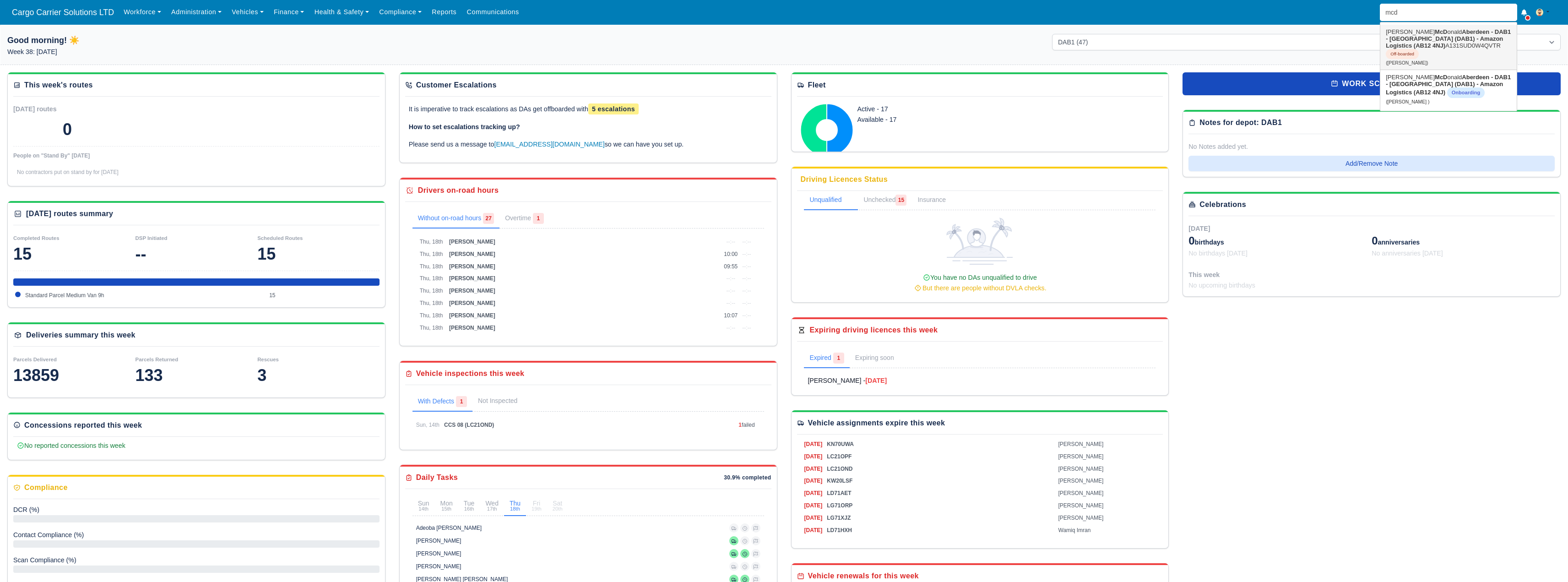
click at [1440, 39] on strong "Aberdeen - DAB1 - [GEOGRAPHIC_DATA] (DAB1) - Amazon Logistics (AB12 4NJ)" at bounding box center [1448, 39] width 125 height 21
type input "[PERSON_NAME]"
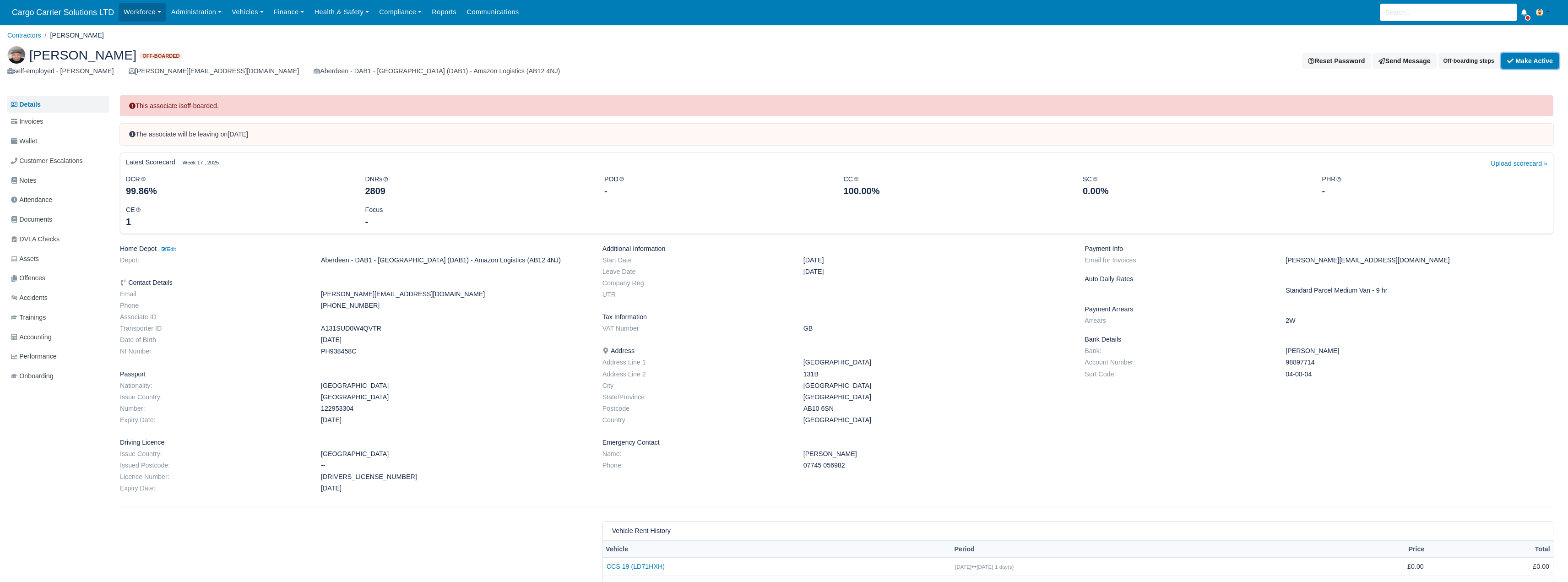
click at [1533, 61] on button "Make Active" at bounding box center [1529, 61] width 57 height 15
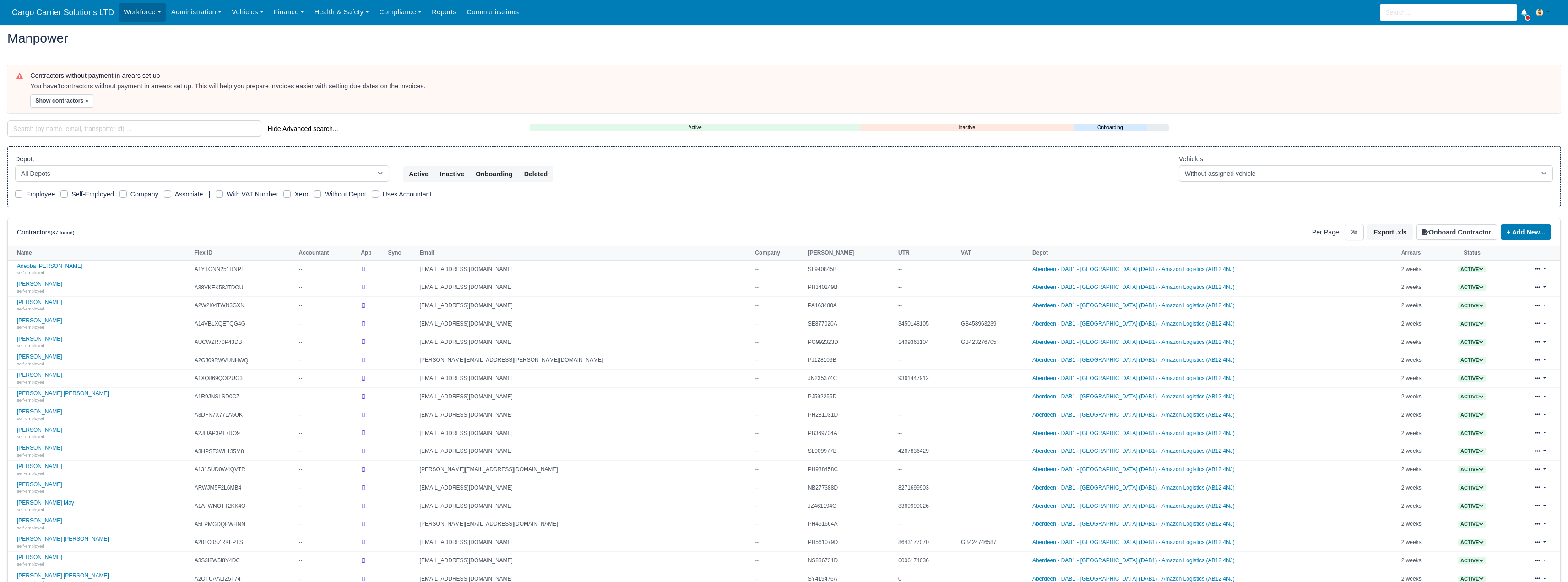
select select "25"
click at [115, 131] on input "search" at bounding box center [134, 128] width 254 height 17
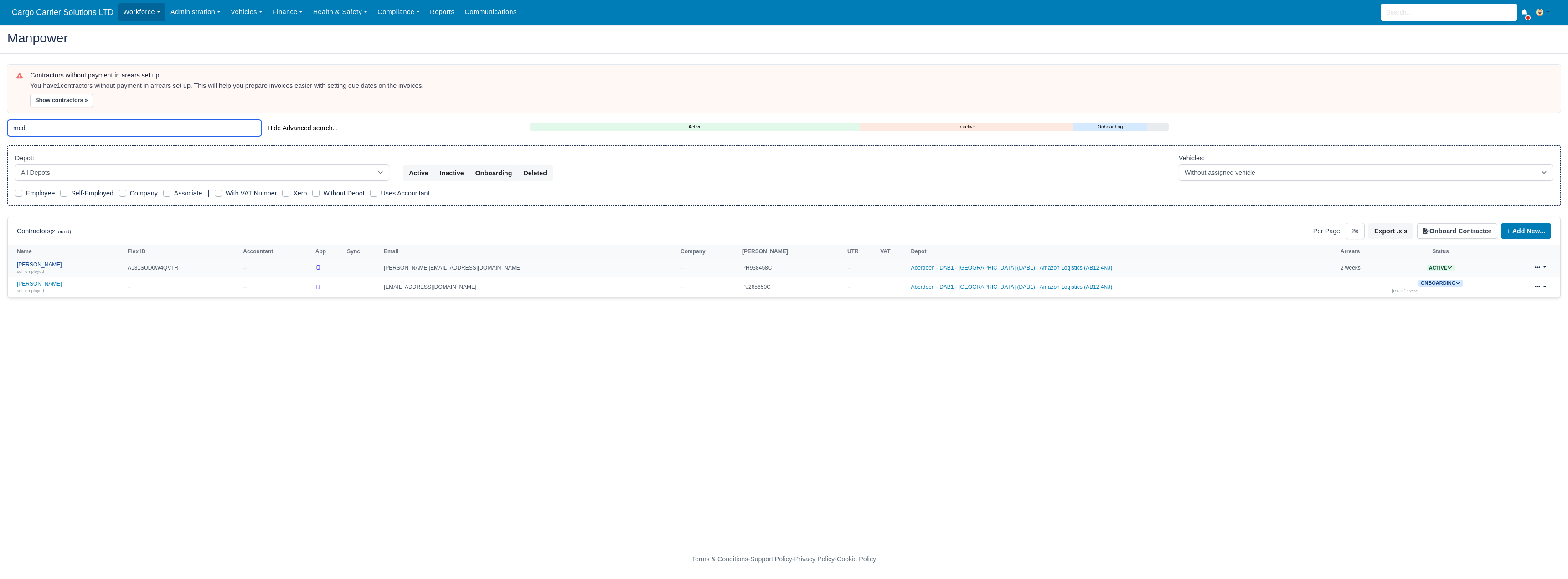
type input "mcd"
click at [63, 271] on div "self-employed" at bounding box center [70, 271] width 106 height 6
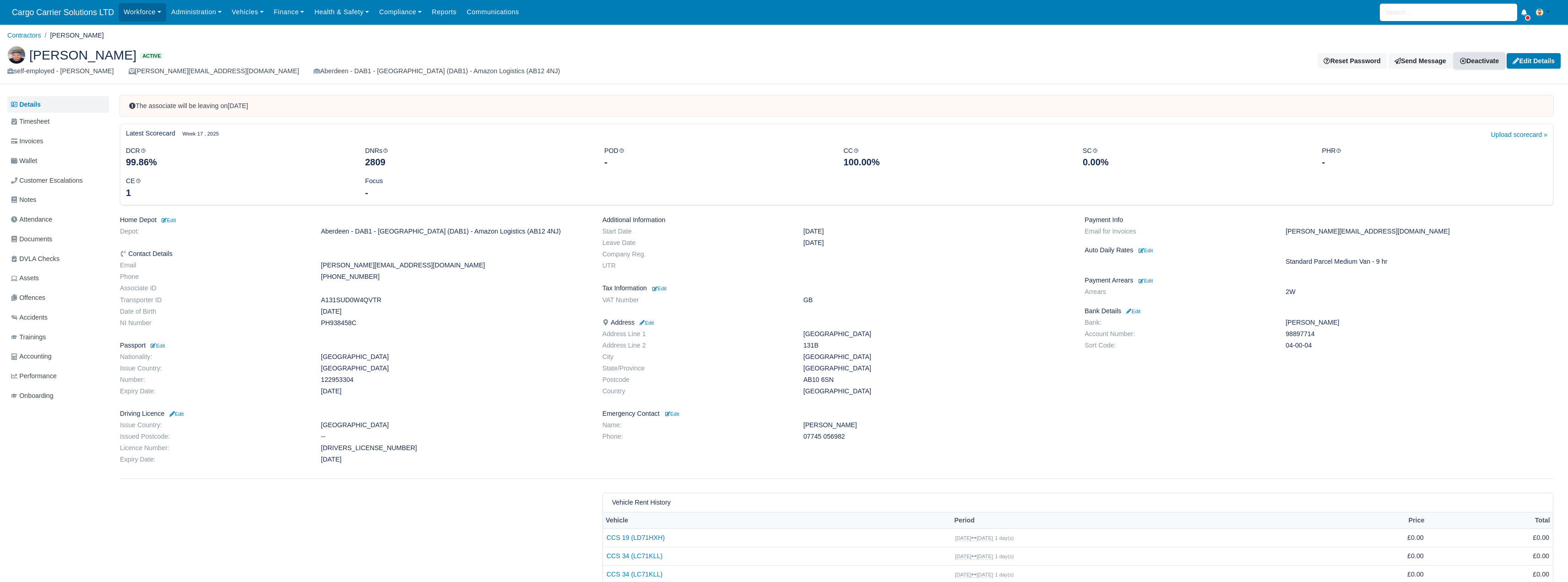
click at [1489, 57] on link "Deactivate" at bounding box center [1479, 61] width 51 height 15
click at [1459, 101] on link "Off-board" at bounding box center [1463, 106] width 81 height 14
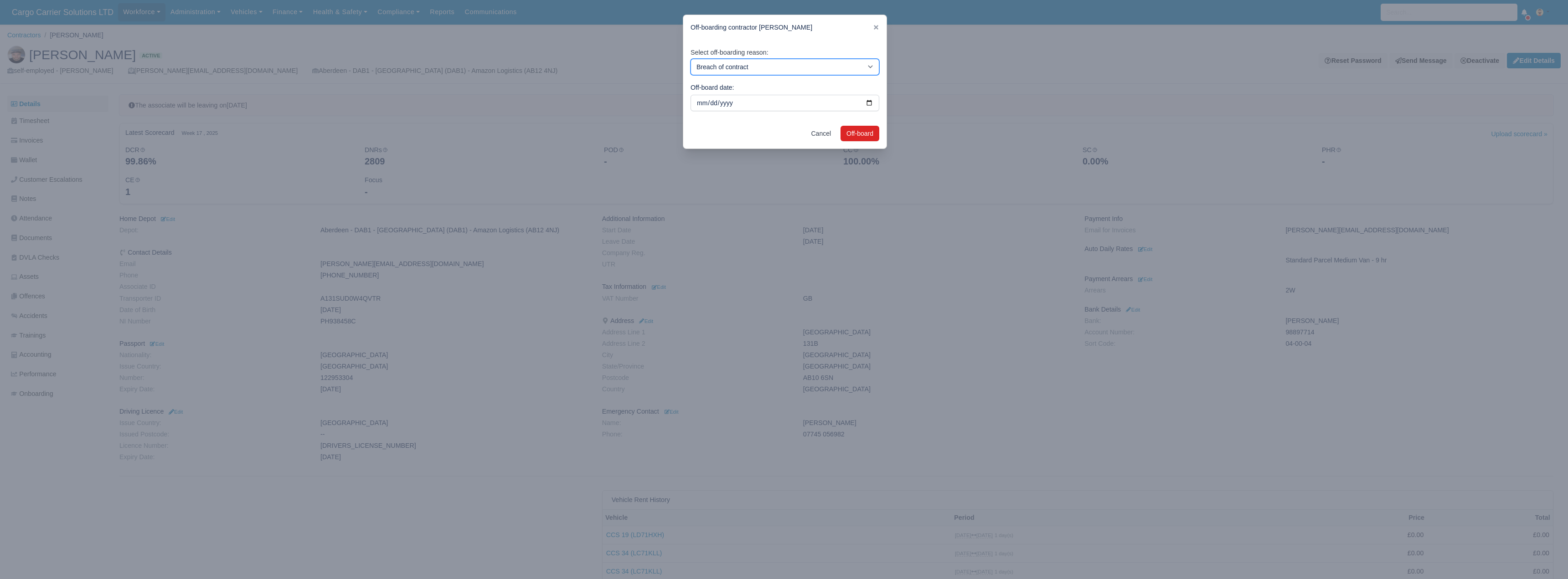
click at [869, 60] on select "Breach of contract Personal decision Too many parcels Heavy routes Another comp…" at bounding box center [785, 67] width 189 height 16
select select "personal-decision"
click at [690, 59] on select "Breach of contract Personal decision Too many parcels Heavy routes Another comp…" at bounding box center [785, 67] width 189 height 16
click at [858, 137] on button "Off-board" at bounding box center [860, 133] width 39 height 15
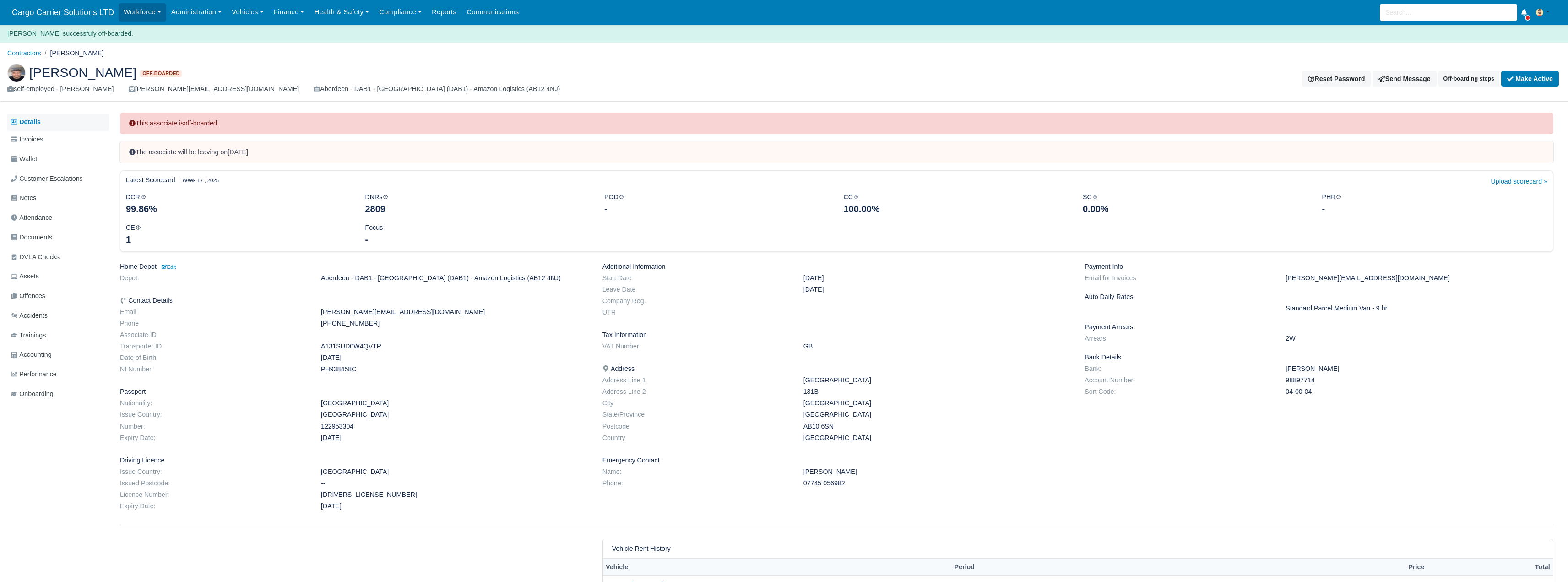
click at [34, 125] on link "Details" at bounding box center [58, 122] width 101 height 17
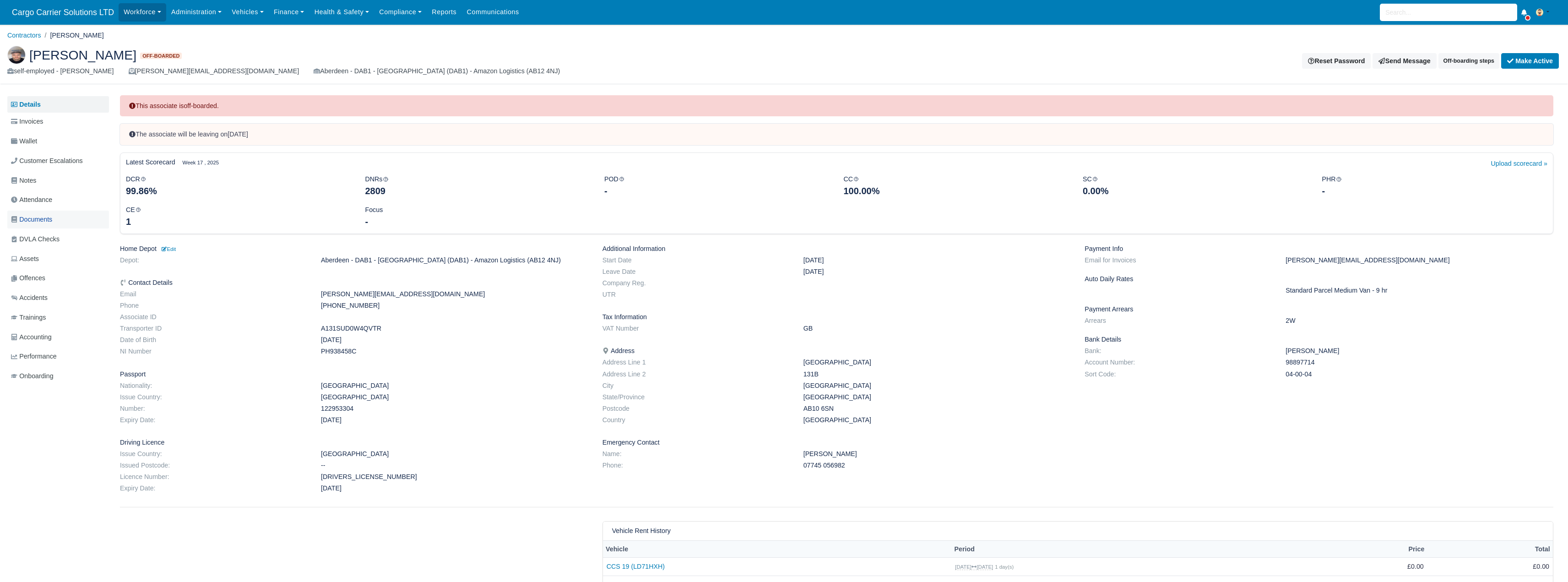
click at [35, 223] on span "Documents" at bounding box center [31, 219] width 41 height 10
